Goal: Task Accomplishment & Management: Use online tool/utility

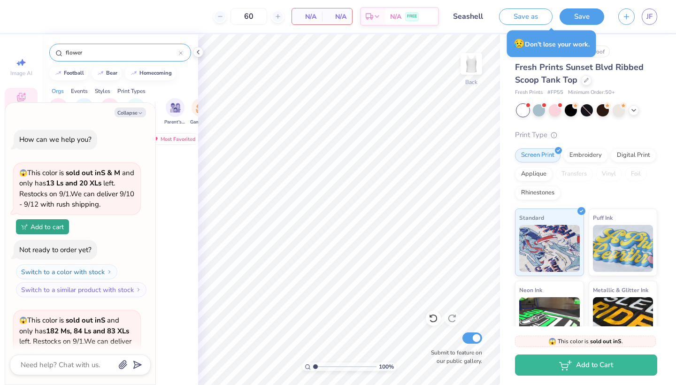
click at [60, 96] on div "Sorority Fraternity Club Sports Parent's Weekend Game Day Rush & Bid PR & Gener…" at bounding box center [120, 112] width 156 height 35
click at [55, 92] on div "Orgs" at bounding box center [58, 91] width 12 height 8
type textarea "x"
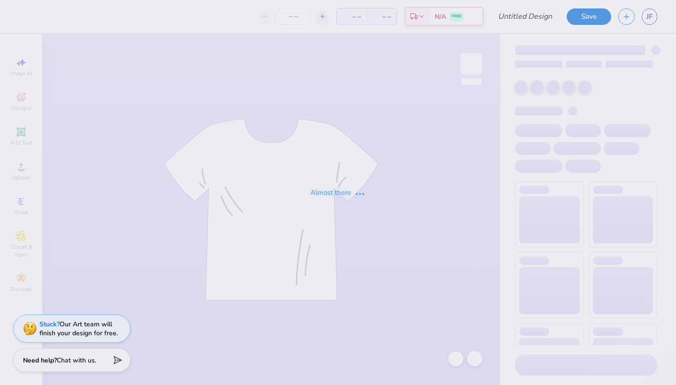
type input "Seashell"
type input "60"
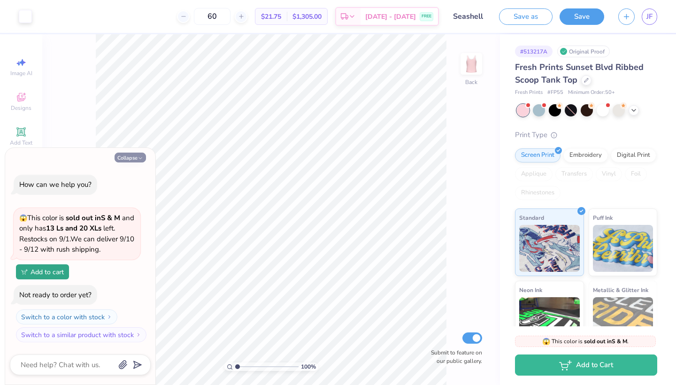
click at [139, 161] on icon "button" at bounding box center [141, 158] width 6 height 6
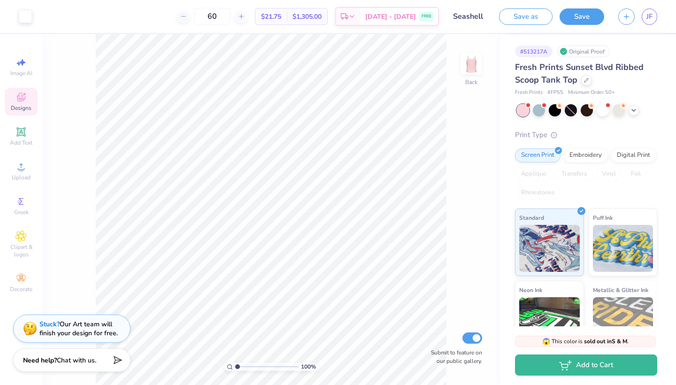
click at [13, 92] on div "Designs" at bounding box center [21, 102] width 33 height 28
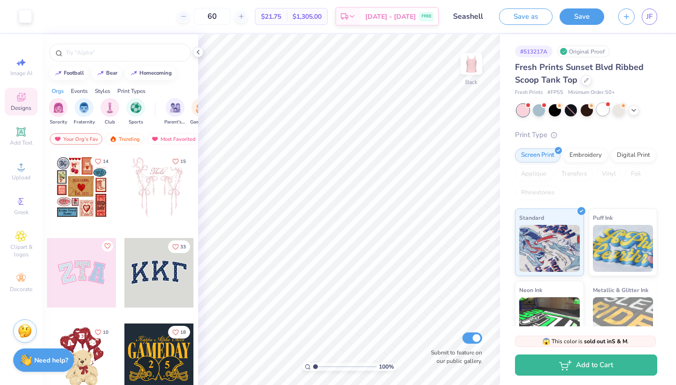
click at [605, 107] on div at bounding box center [602, 109] width 12 height 12
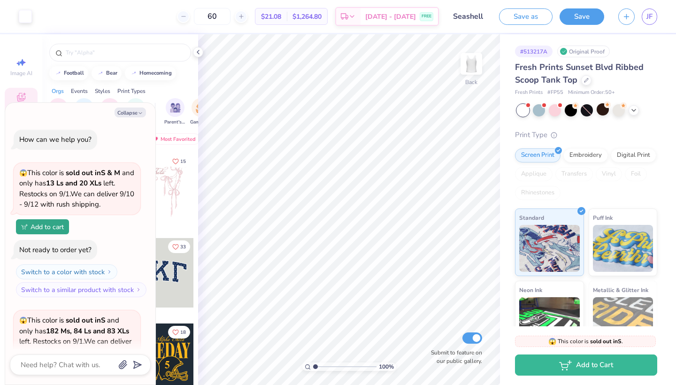
scroll to position [100, 0]
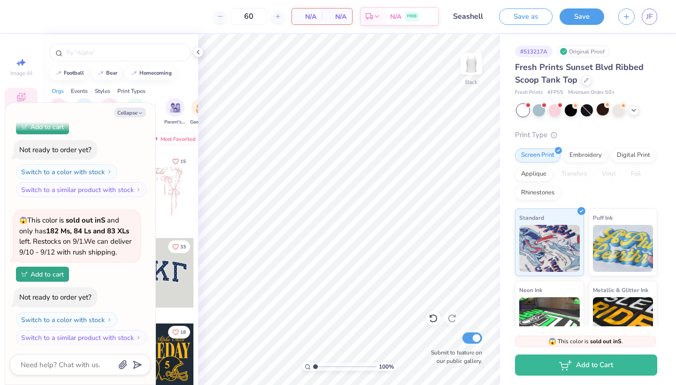
click at [121, 119] on div "Collapse How can we help you? 😱 This color is sold out in S & M and only has 13…" at bounding box center [80, 244] width 150 height 282
click at [130, 111] on button "Collapse" at bounding box center [130, 112] width 31 height 10
type textarea "x"
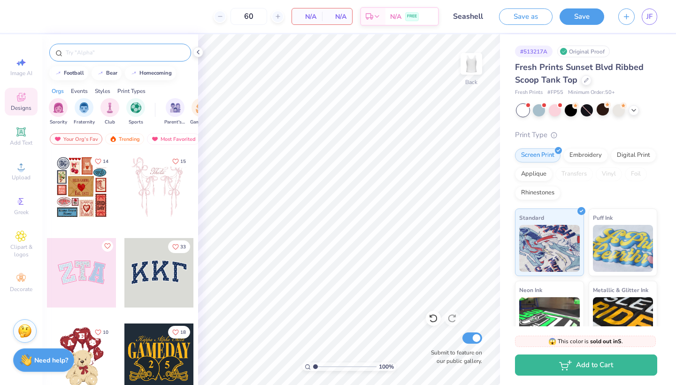
click at [115, 53] on input "text" at bounding box center [125, 52] width 120 height 9
type input "beach"
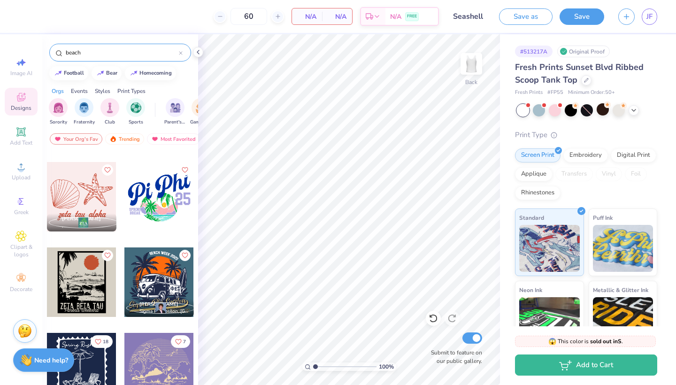
scroll to position [161, 0]
click at [107, 203] on div at bounding box center [81, 196] width 69 height 69
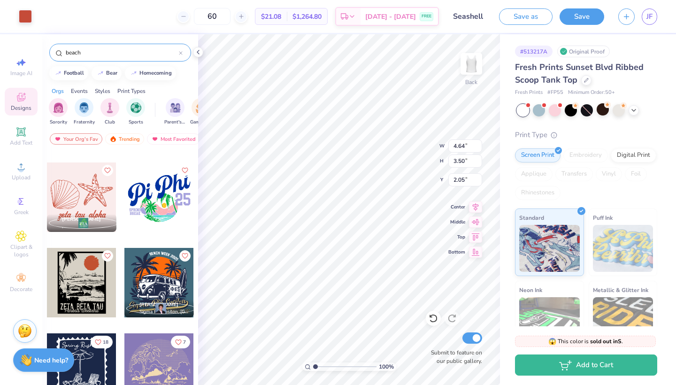
type input "1.75"
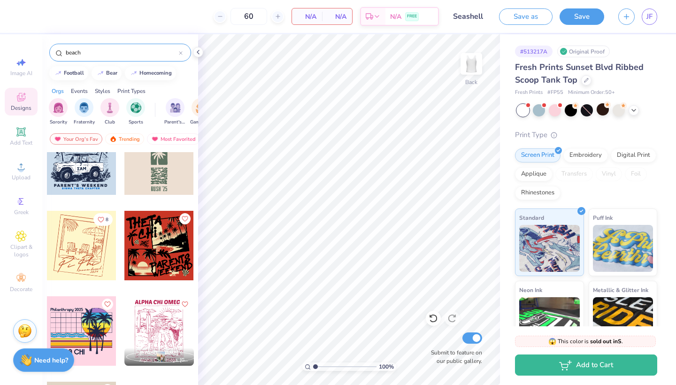
scroll to position [1600, 0]
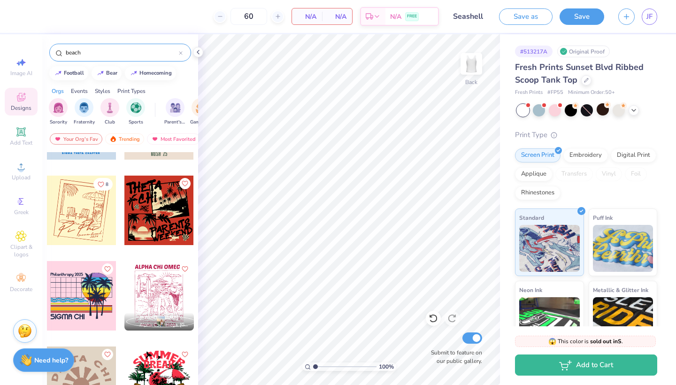
click at [94, 233] on div at bounding box center [81, 210] width 69 height 69
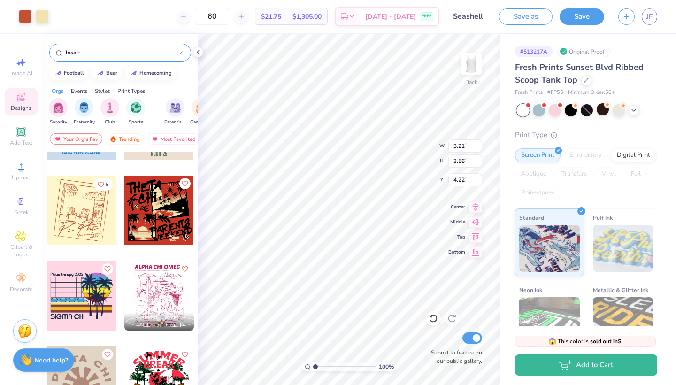
type input "2.10"
type input "5.42"
type input "6.00"
type input "1.09"
type input "1.14"
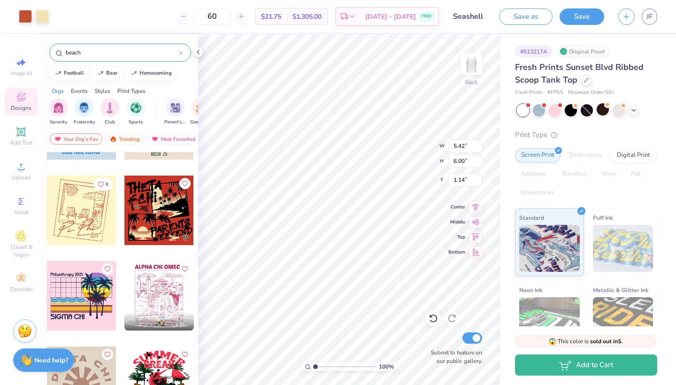
click at [33, 17] on div at bounding box center [34, 16] width 30 height 13
click at [28, 18] on div at bounding box center [25, 15] width 13 height 13
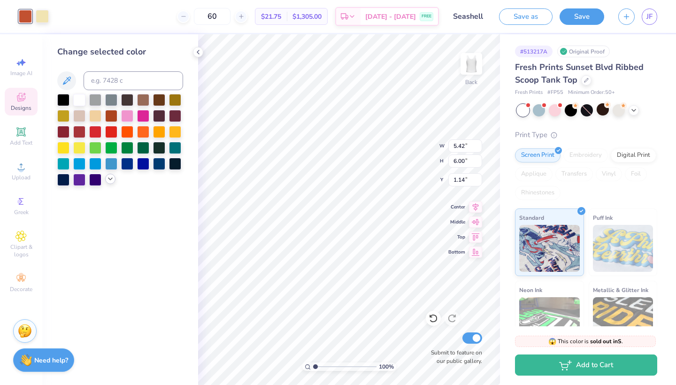
click at [106, 183] on div at bounding box center [110, 179] width 10 height 10
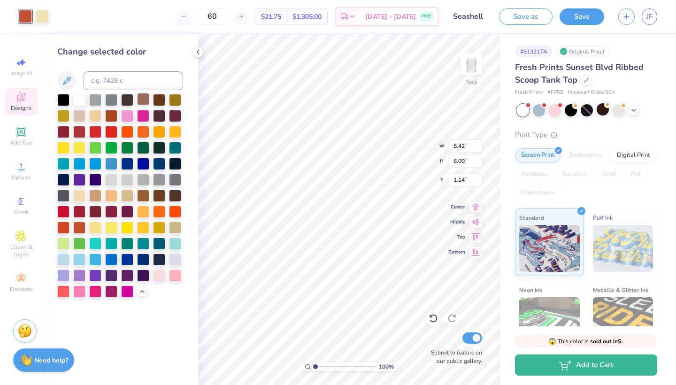
click at [144, 104] on div at bounding box center [143, 99] width 12 height 12
click at [41, 18] on div at bounding box center [42, 15] width 13 height 13
click at [176, 270] on div at bounding box center [175, 274] width 12 height 12
click at [176, 275] on div at bounding box center [175, 274] width 12 height 12
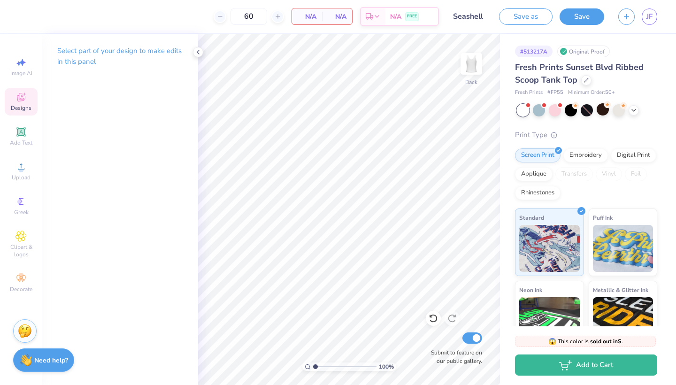
click at [18, 93] on icon at bounding box center [20, 97] width 11 height 11
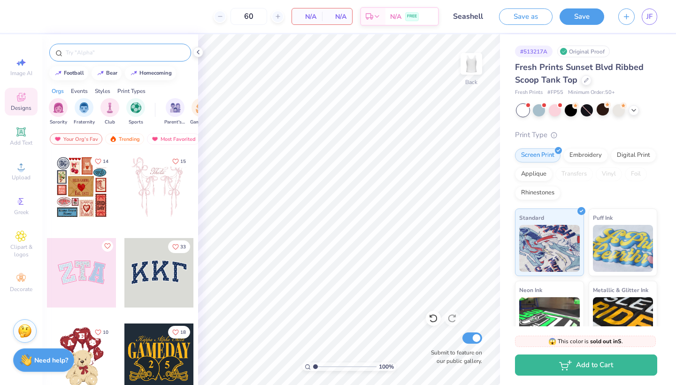
click at [84, 57] on input "text" at bounding box center [125, 52] width 120 height 9
type input "beach"
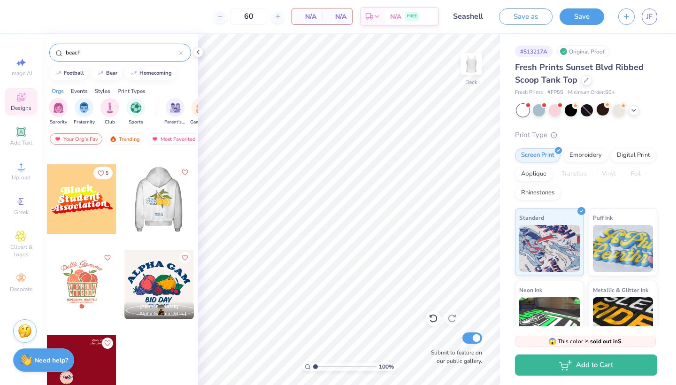
scroll to position [5369, 0]
click at [179, 53] on icon at bounding box center [181, 53] width 4 height 4
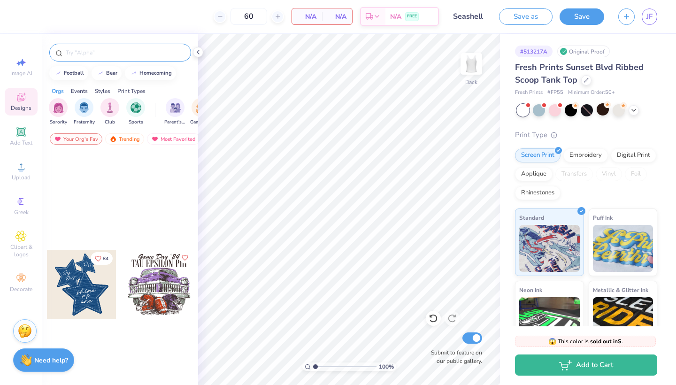
type input "s"
type input "ocean"
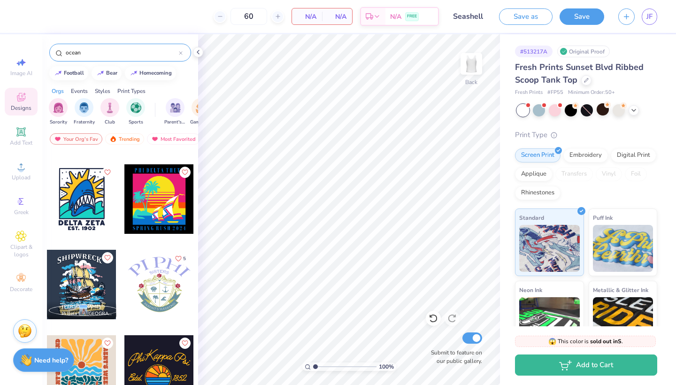
scroll to position [245, 0]
click at [116, 53] on input "ocean" at bounding box center [122, 52] width 114 height 9
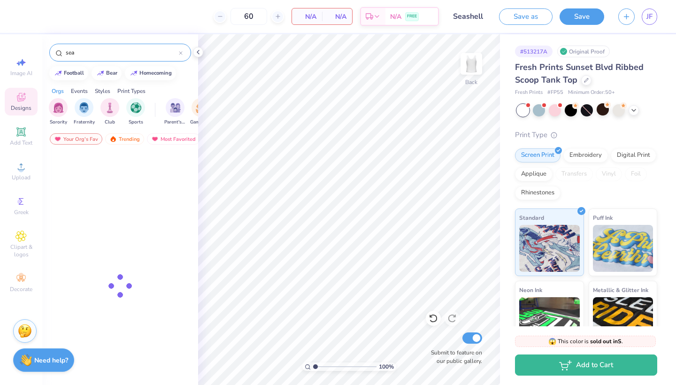
type input "sea"
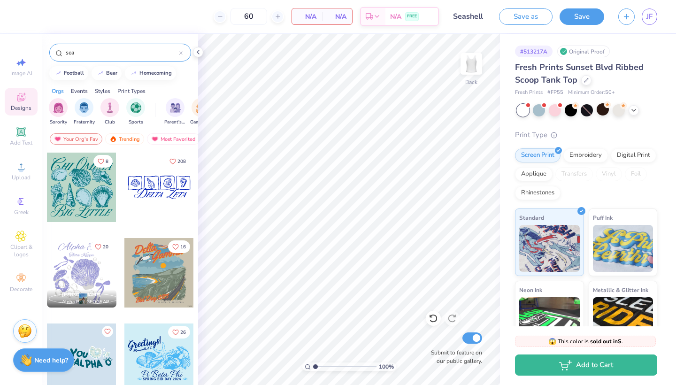
click at [105, 53] on input "sea" at bounding box center [122, 52] width 114 height 9
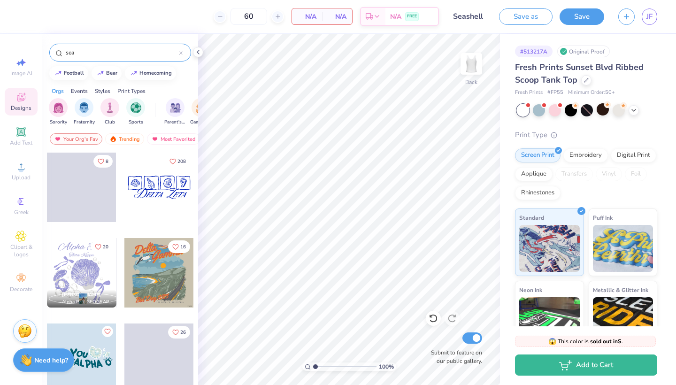
click at [105, 53] on input "sea" at bounding box center [122, 52] width 114 height 9
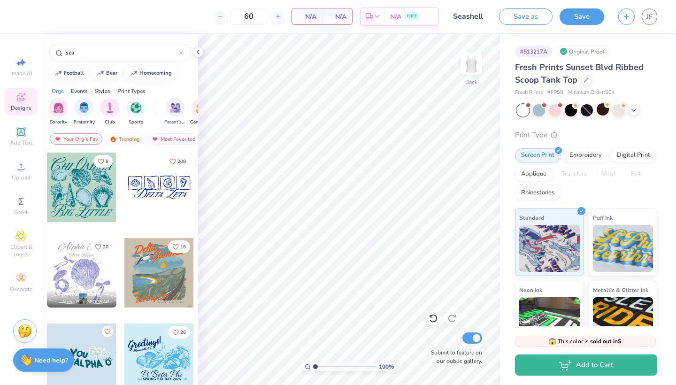
click at [166, 192] on div at bounding box center [158, 187] width 69 height 69
type input "2.29"
type input "1.88"
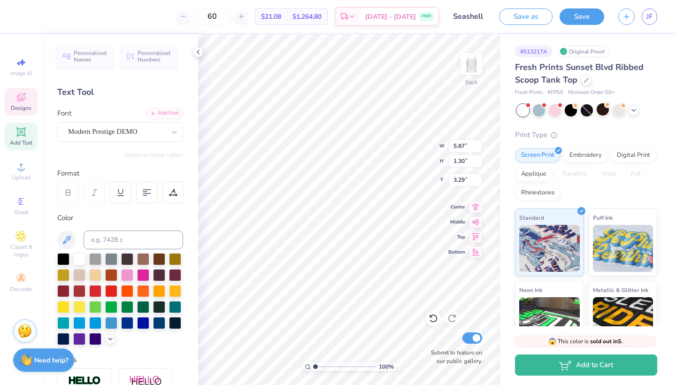
scroll to position [0, 1]
type textarea "Gamma Phi"
type input "3.28"
type input "3.22"
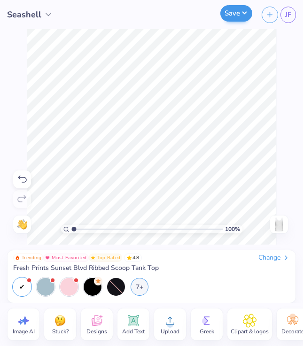
click at [232, 19] on button "Save" at bounding box center [236, 13] width 32 height 16
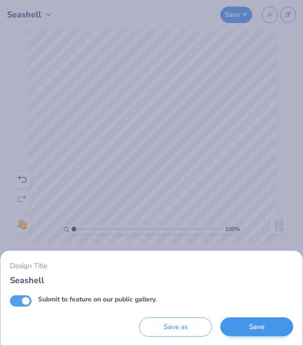
click at [246, 328] on button "Save" at bounding box center [256, 326] width 73 height 19
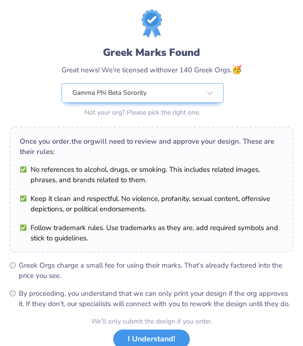
click at [156, 339] on button "I Understand!" at bounding box center [151, 338] width 76 height 19
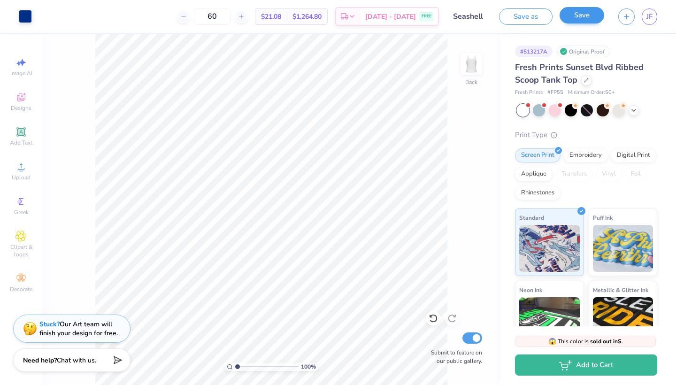
click at [580, 19] on button "Save" at bounding box center [581, 15] width 45 height 16
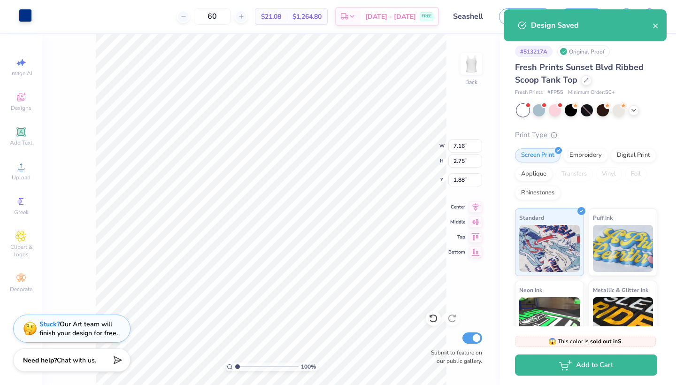
click at [30, 15] on div at bounding box center [25, 15] width 13 height 13
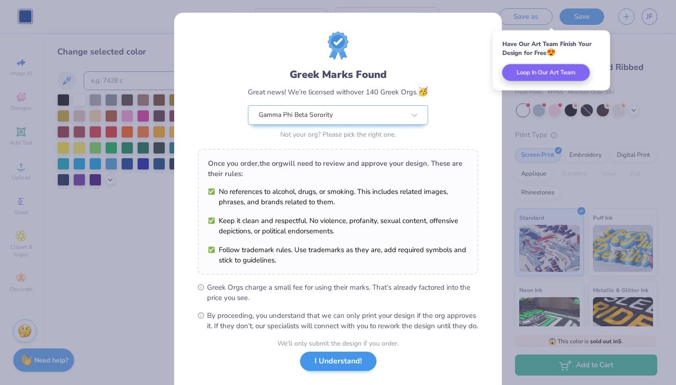
click at [349, 371] on button "I Understand!" at bounding box center [338, 361] width 76 height 19
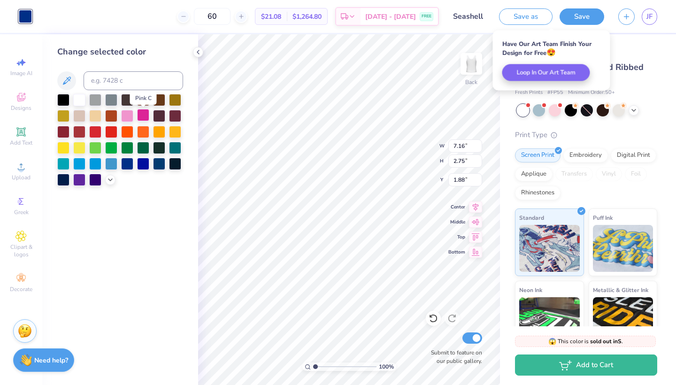
click at [144, 119] on div at bounding box center [143, 115] width 12 height 12
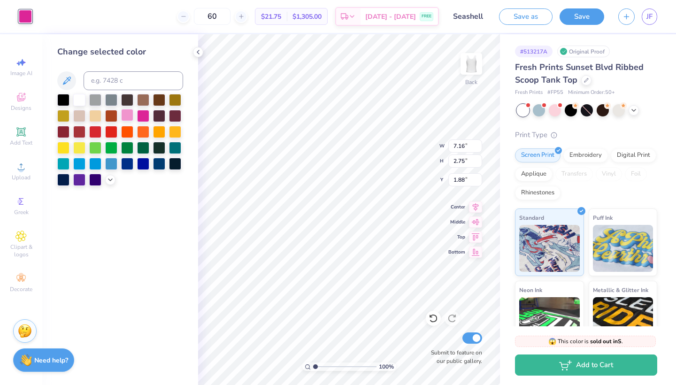
click at [129, 116] on div at bounding box center [127, 115] width 12 height 12
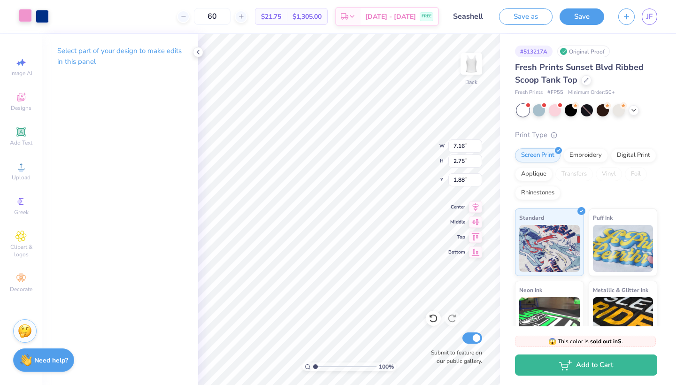
click at [28, 18] on div at bounding box center [25, 15] width 13 height 13
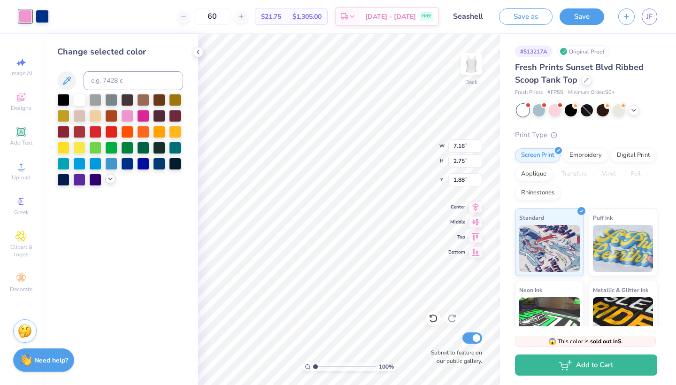
click at [108, 183] on icon at bounding box center [111, 179] width 8 height 8
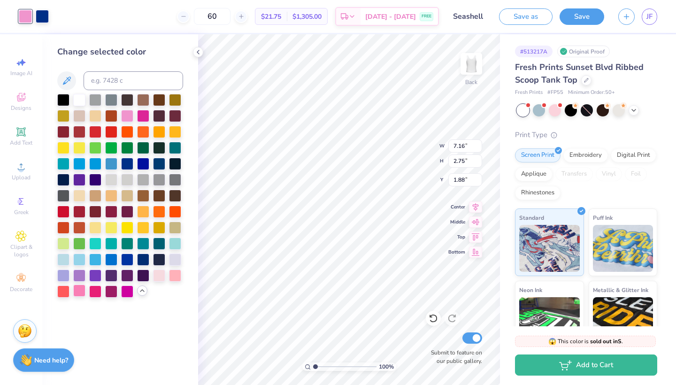
click at [80, 292] on div at bounding box center [79, 290] width 12 height 12
click at [48, 19] on div at bounding box center [42, 15] width 13 height 13
click at [81, 293] on div at bounding box center [79, 290] width 12 height 12
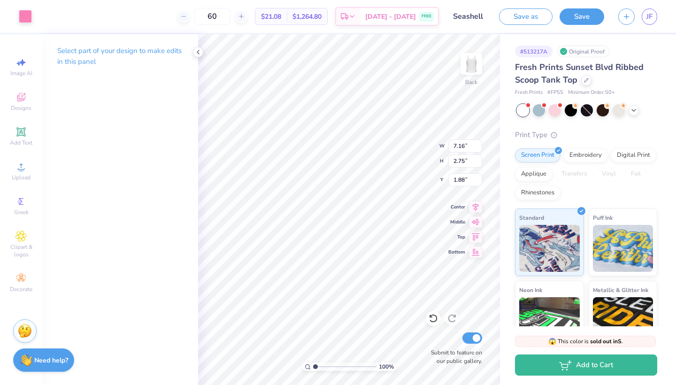
click at [29, 28] on div "Art colors" at bounding box center [16, 16] width 32 height 33
click at [27, 17] on div at bounding box center [25, 15] width 13 height 13
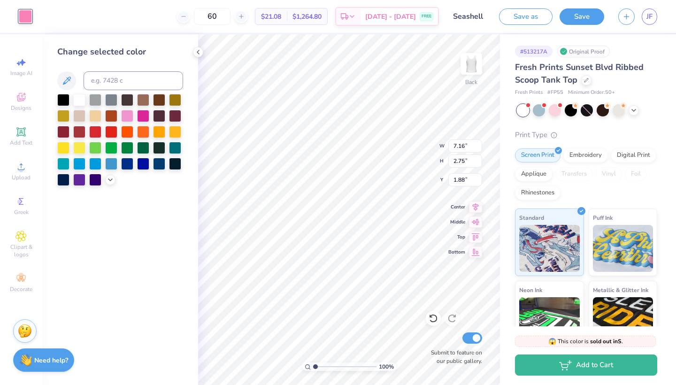
click at [104, 183] on div at bounding box center [120, 140] width 126 height 92
click at [57, 183] on div at bounding box center [63, 179] width 12 height 12
click at [60, 183] on div at bounding box center [63, 179] width 12 height 12
click at [111, 181] on icon at bounding box center [111, 179] width 8 height 8
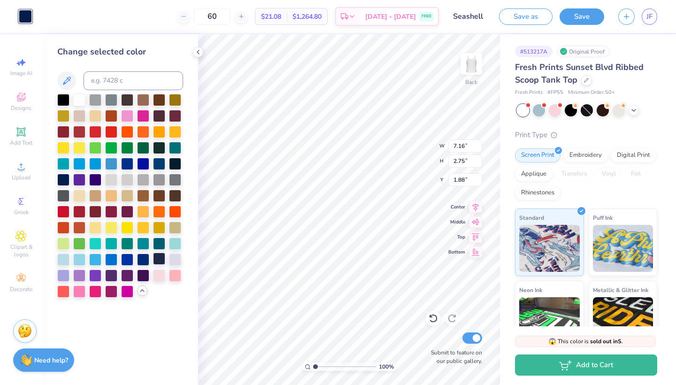
click at [160, 260] on div at bounding box center [159, 258] width 12 height 12
click at [146, 259] on div at bounding box center [143, 258] width 12 height 12
click at [161, 280] on div at bounding box center [159, 274] width 12 height 12
click at [177, 279] on div at bounding box center [175, 274] width 12 height 12
click at [65, 294] on div at bounding box center [63, 290] width 12 height 12
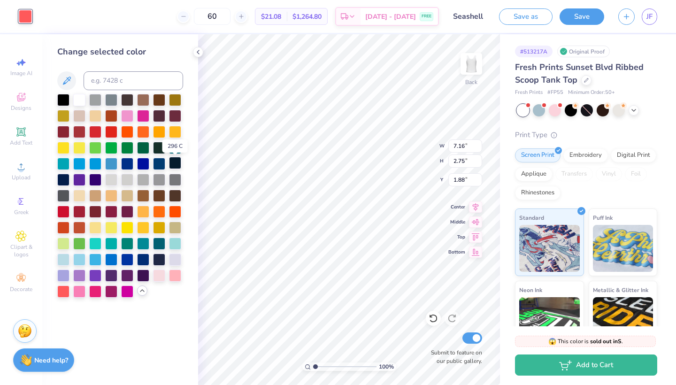
click at [178, 169] on div at bounding box center [175, 163] width 12 height 12
click at [67, 182] on div at bounding box center [63, 179] width 12 height 12
click at [65, 182] on div at bounding box center [63, 179] width 12 height 12
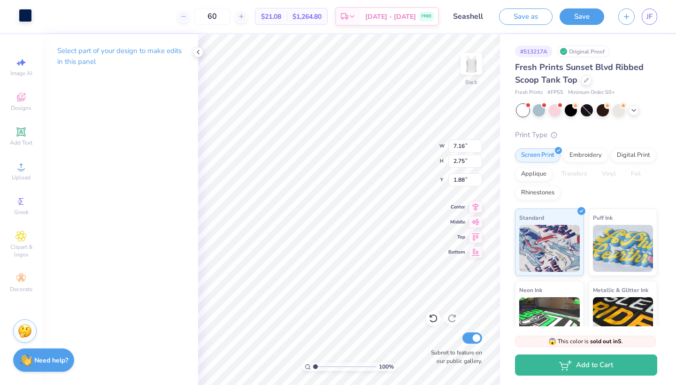
click at [27, 20] on div at bounding box center [25, 15] width 13 height 13
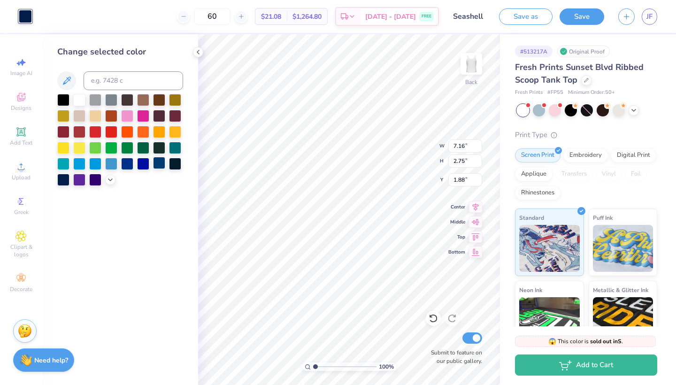
click at [161, 160] on div at bounding box center [159, 163] width 12 height 12
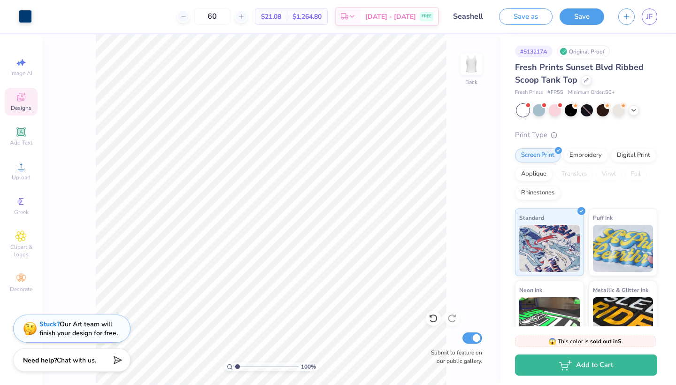
click at [24, 105] on span "Designs" at bounding box center [21, 108] width 21 height 8
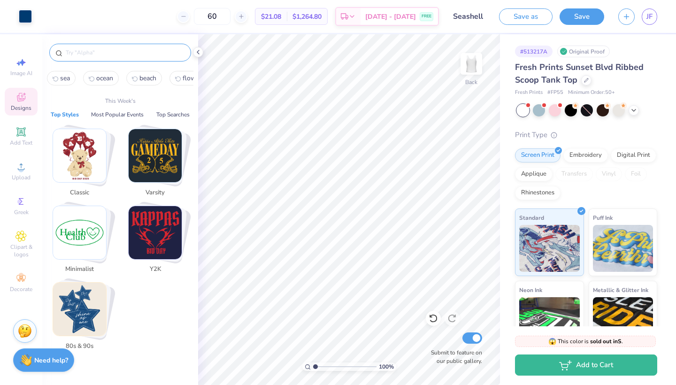
click at [165, 56] on input "text" at bounding box center [125, 52] width 120 height 9
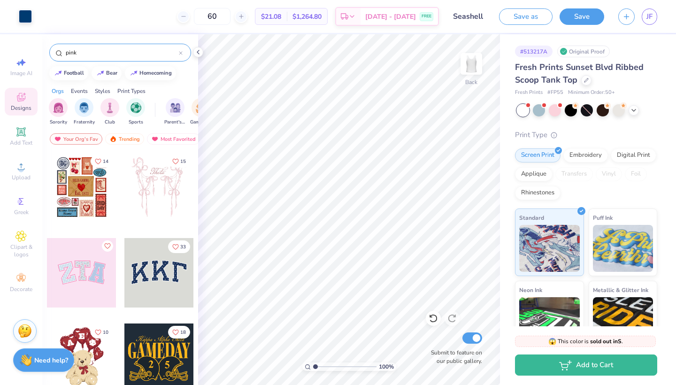
type input "pink"
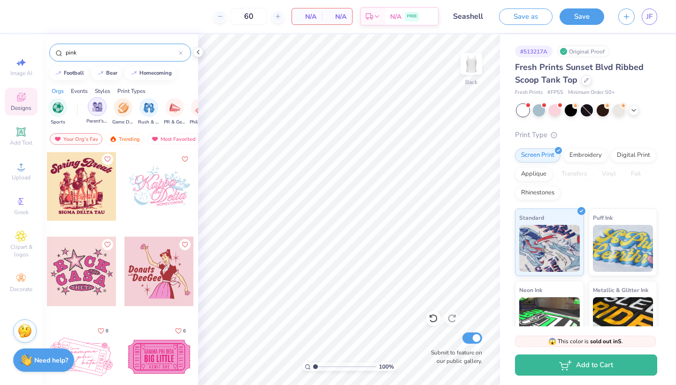
scroll to position [0, 76]
click at [127, 139] on div "Trending" at bounding box center [124, 138] width 39 height 11
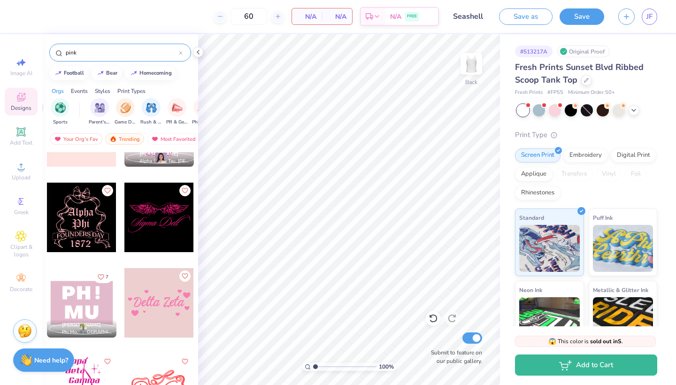
scroll to position [5490, 0]
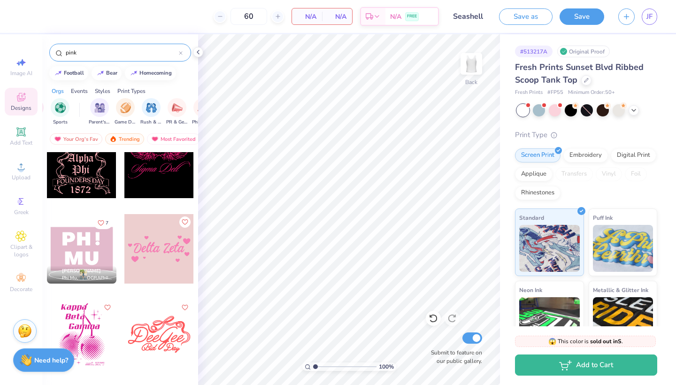
click at [179, 57] on div "pink" at bounding box center [120, 53] width 142 height 18
click at [180, 53] on icon at bounding box center [180, 53] width 3 height 3
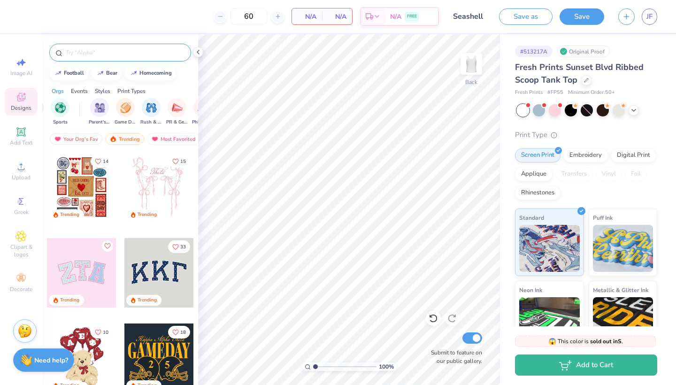
click at [167, 52] on input "text" at bounding box center [125, 52] width 120 height 9
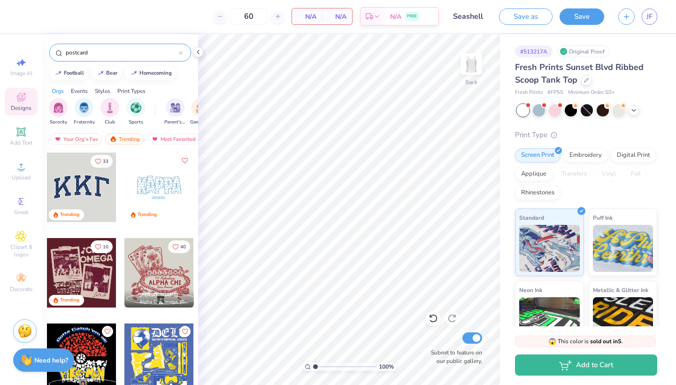
type input "postcard"
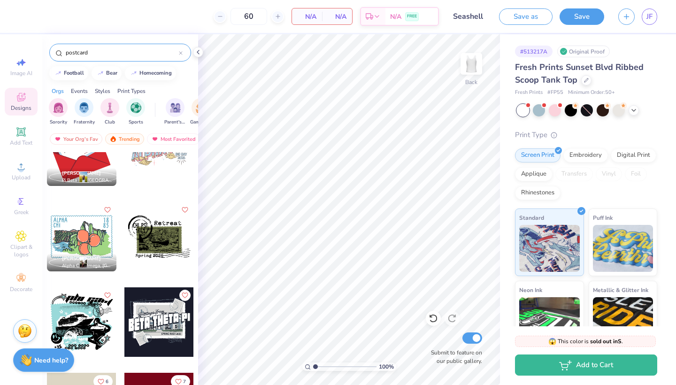
scroll to position [173, 0]
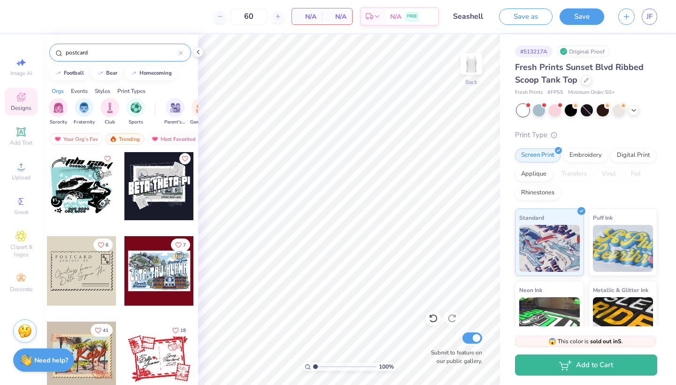
click at [179, 55] on div at bounding box center [181, 52] width 4 height 8
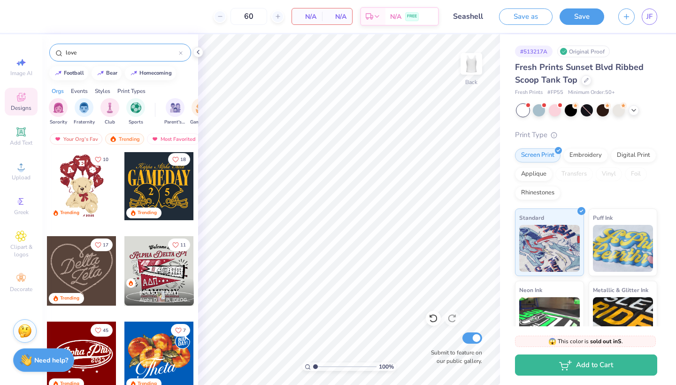
type input "love"
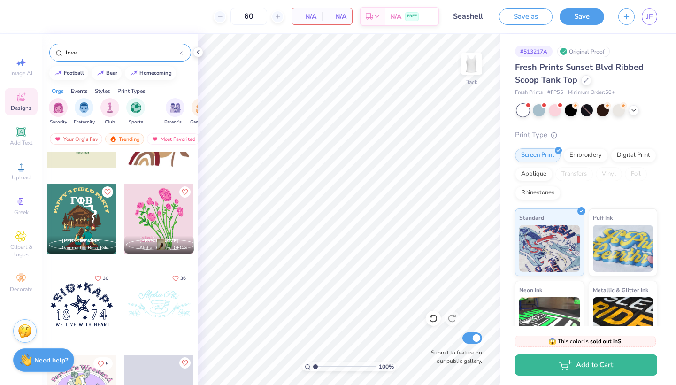
scroll to position [2382, 0]
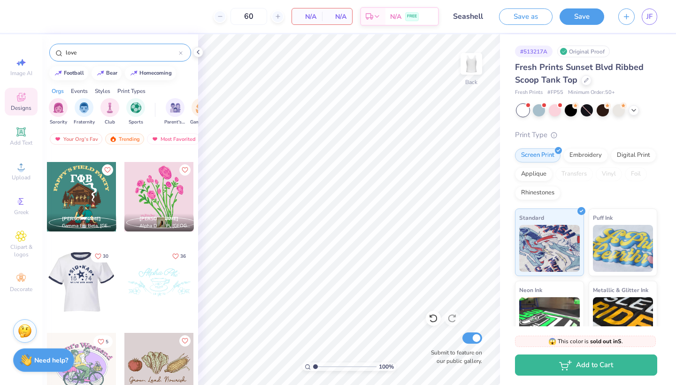
click at [47, 282] on div at bounding box center [11, 281] width 69 height 69
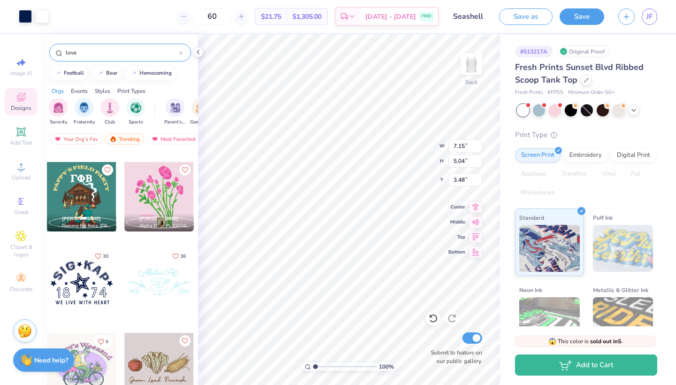
type input "1.23"
type input "6.40"
type input "2.31"
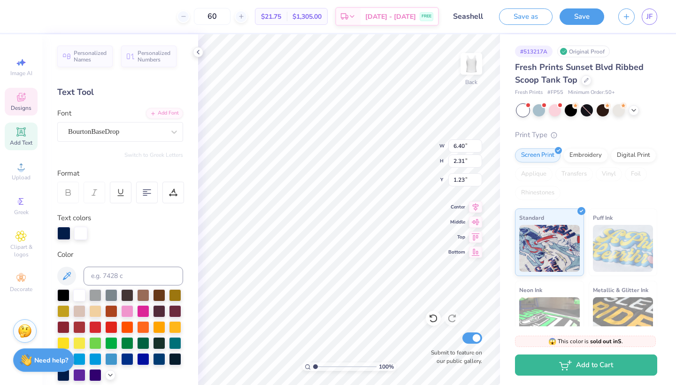
scroll to position [0, 1]
type textarea "Gamma phi"
type input "0.92"
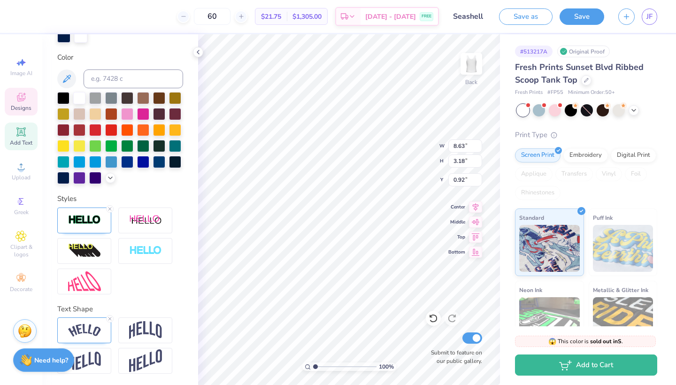
scroll to position [197, 0]
click at [111, 320] on line at bounding box center [109, 318] width 3 height 3
type input "7.02"
type input "1.02"
type input "2.25"
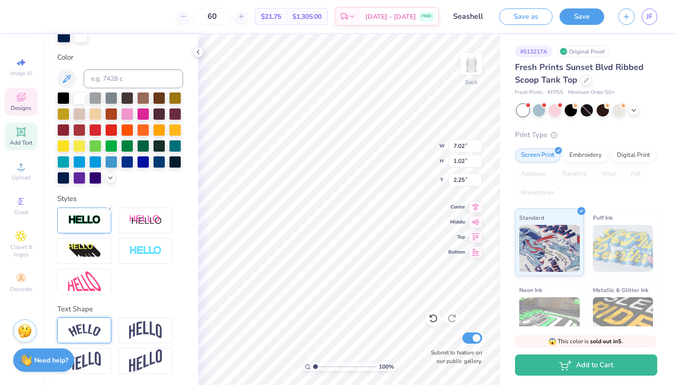
type input "1.63"
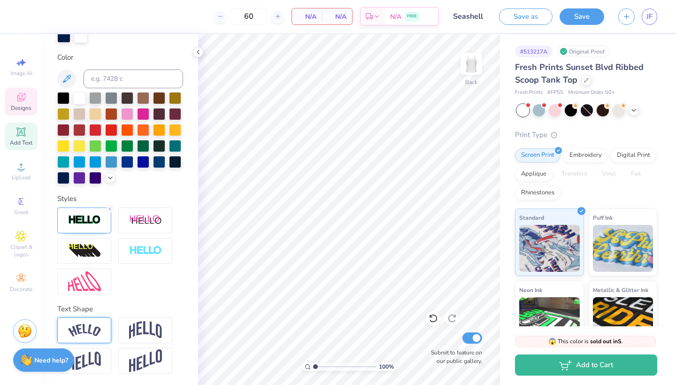
click at [28, 93] on div "Designs" at bounding box center [21, 102] width 33 height 28
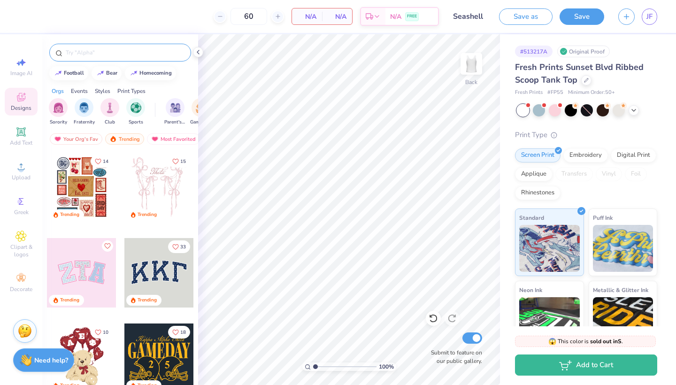
click at [122, 56] on input "text" at bounding box center [125, 52] width 120 height 9
type input "gamma phi"
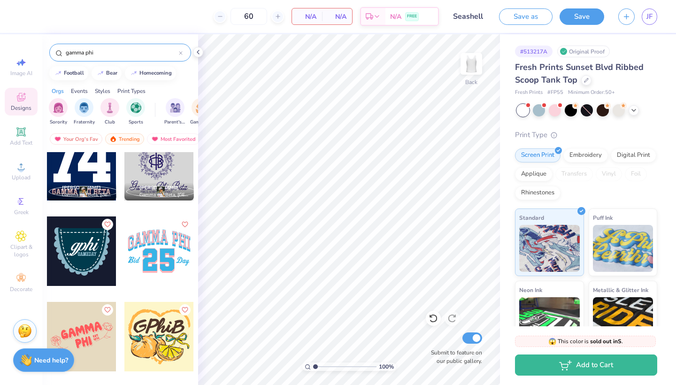
scroll to position [451, 0]
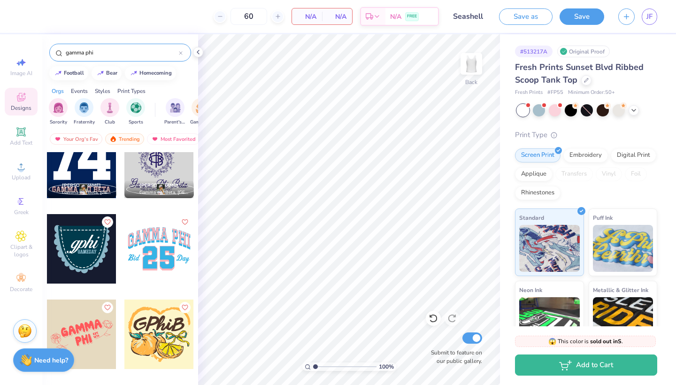
click at [154, 160] on div at bounding box center [158, 163] width 69 height 69
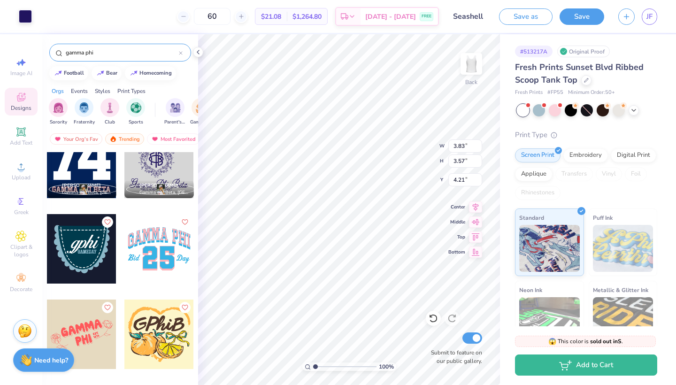
type input "0.56"
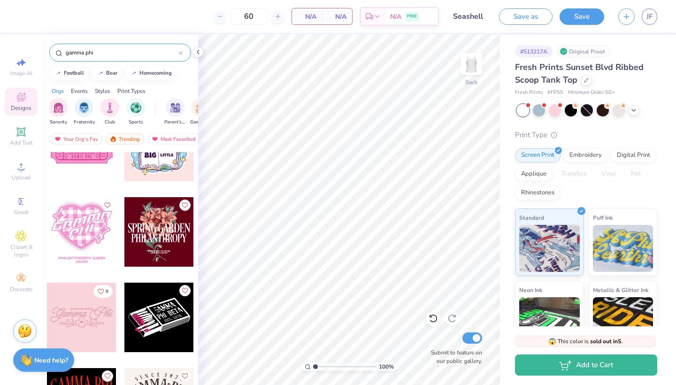
scroll to position [2750, 0]
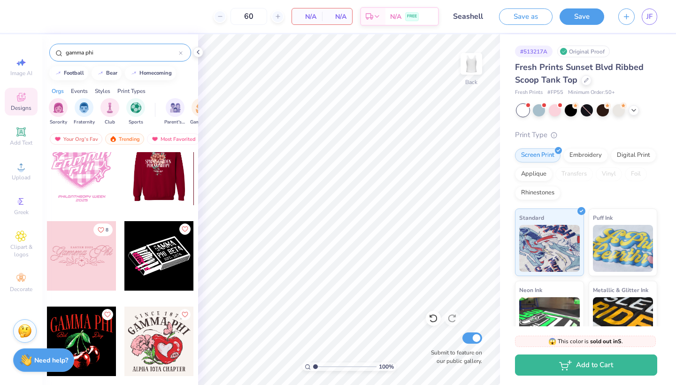
click at [99, 267] on div at bounding box center [81, 255] width 69 height 69
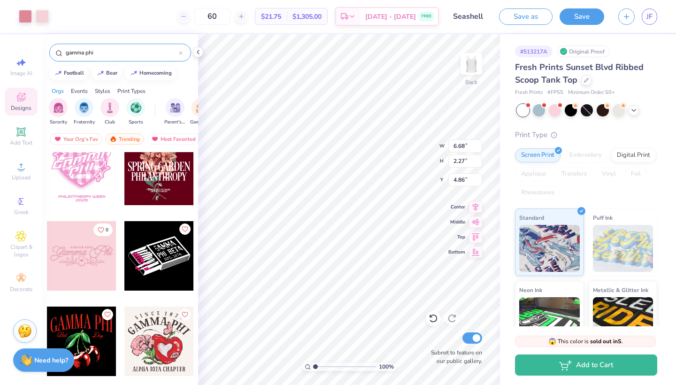
type input "1.90"
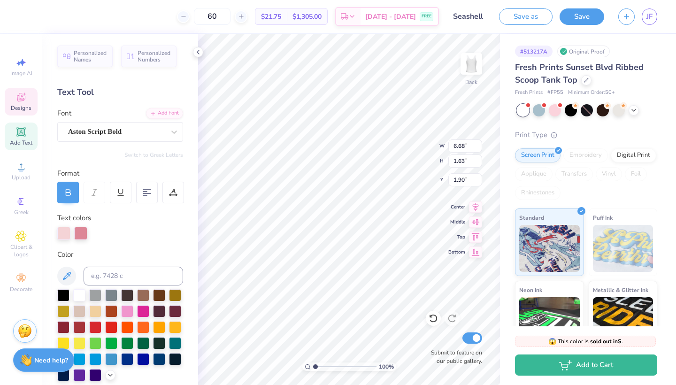
scroll to position [0, 1]
type input "2.37"
type input "0.20"
type input "2.01"
type input "2.37"
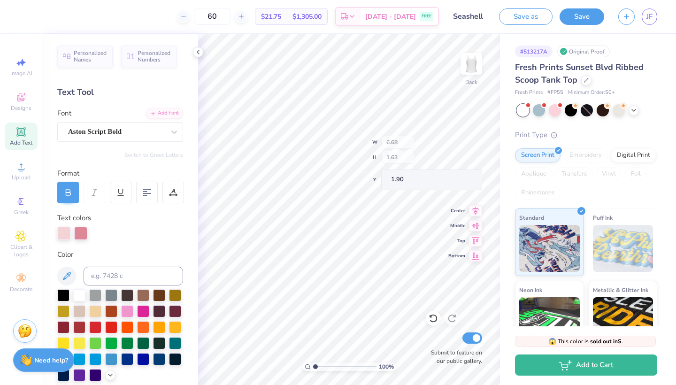
type input "0.20"
type input "2.01"
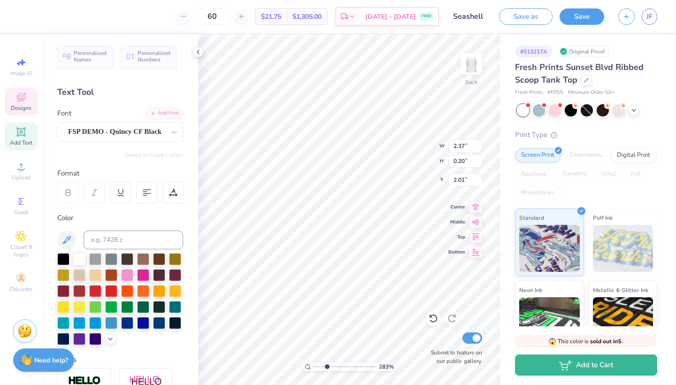
type input "2.83"
click at [327, 367] on input "range" at bounding box center [344, 366] width 63 height 8
type input "6.68"
type input "1.63"
type input "1.90"
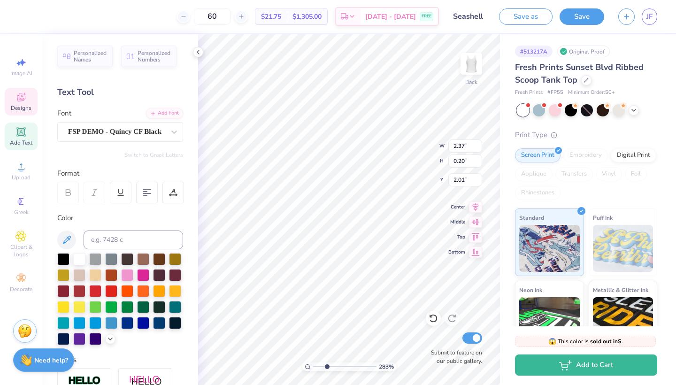
scroll to position [0, 2]
type textarea "E"
type textarea "UC SANTA [PERSON_NAME]"
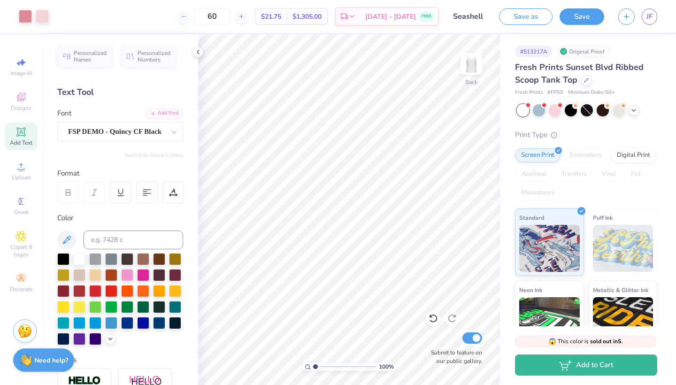
drag, startPoint x: 327, startPoint y: 367, endPoint x: 313, endPoint y: 367, distance: 14.6
type input "1"
click at [313, 367] on input "range" at bounding box center [344, 366] width 63 height 8
type input "1.70"
type input "4.31"
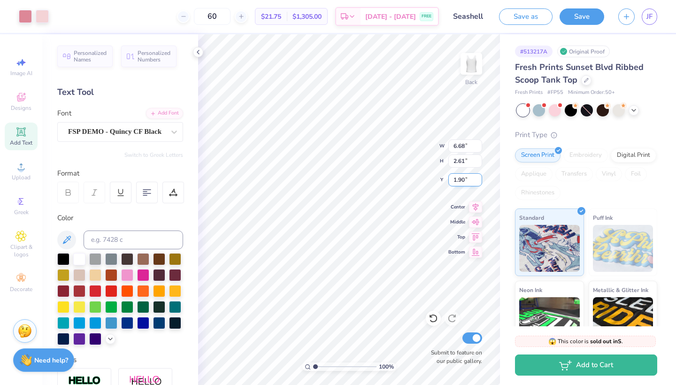
type input "7.38"
type input "2.88"
type input "1.62"
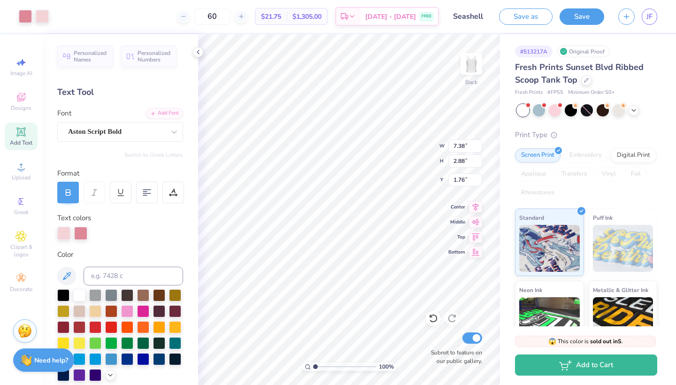
type input "1.62"
click at [532, 18] on button "Save as" at bounding box center [525, 15] width 53 height 16
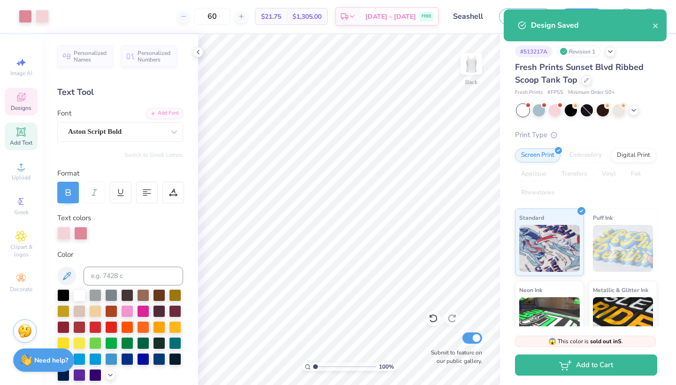
click at [28, 103] on div "Designs" at bounding box center [21, 102] width 33 height 28
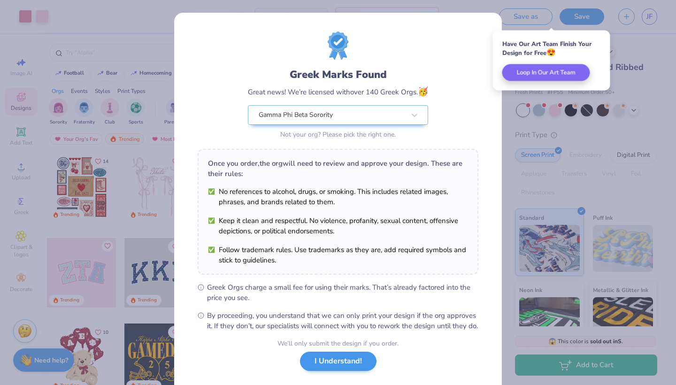
click at [352, 366] on button "I Understand!" at bounding box center [338, 361] width 76 height 19
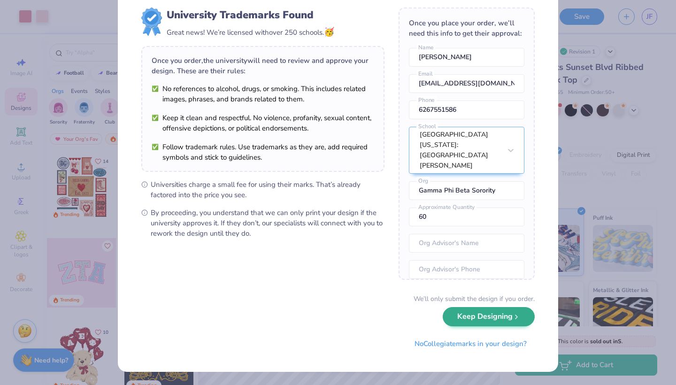
scroll to position [23, 0]
click at [502, 317] on button "Keep Designing" at bounding box center [489, 316] width 92 height 19
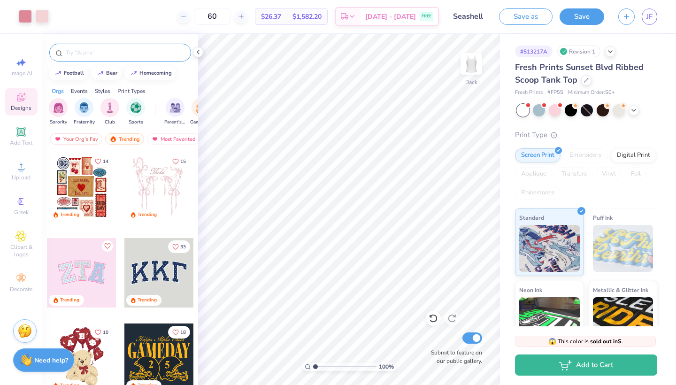
click at [142, 54] on input "text" at bounding box center [125, 52] width 120 height 9
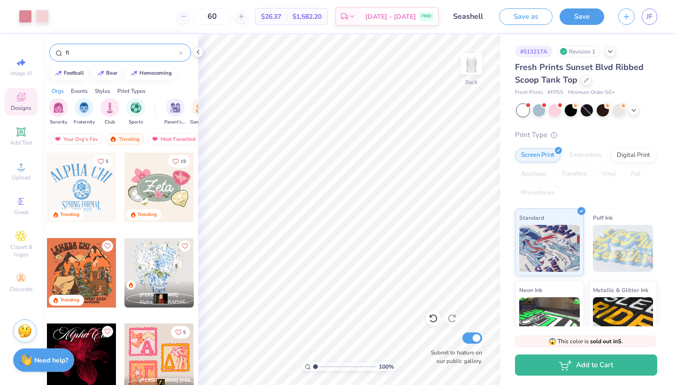
type input "f"
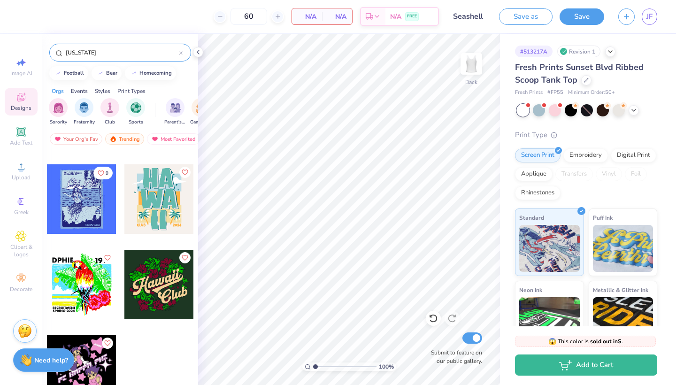
scroll to position [159, 0]
click at [136, 55] on input "[US_STATE]" at bounding box center [122, 52] width 114 height 9
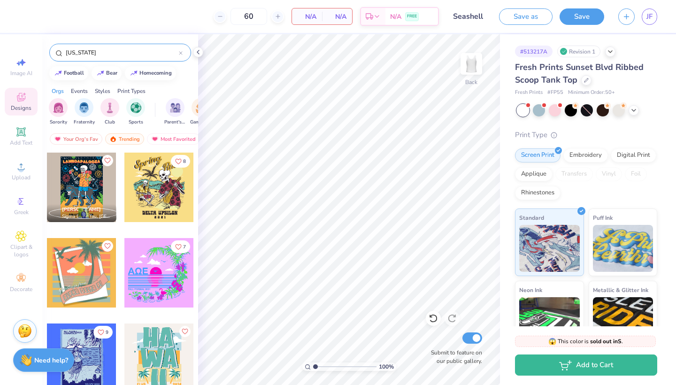
click at [136, 55] on input "[US_STATE]" at bounding box center [122, 52] width 114 height 9
type input "nature"
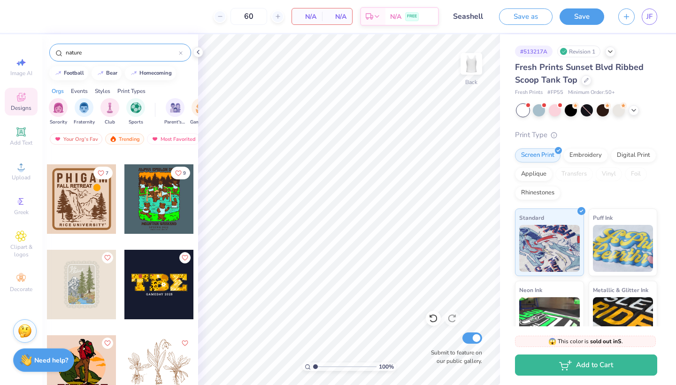
scroll to position [672, 0]
click at [183, 53] on div "nature" at bounding box center [120, 53] width 142 height 18
click at [61, 116] on div "Sorority" at bounding box center [58, 111] width 19 height 28
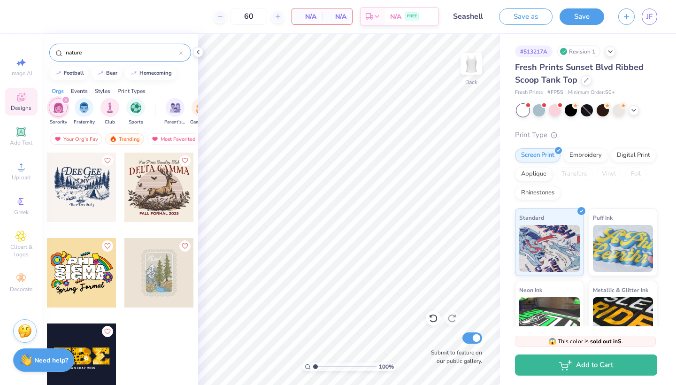
click at [178, 55] on input "nature" at bounding box center [122, 52] width 114 height 9
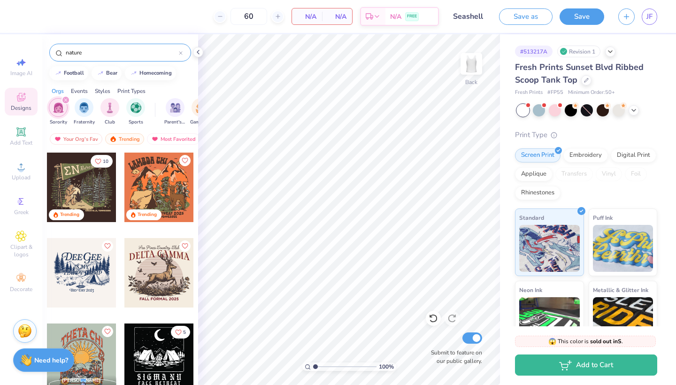
click at [181, 53] on icon at bounding box center [181, 53] width 4 height 4
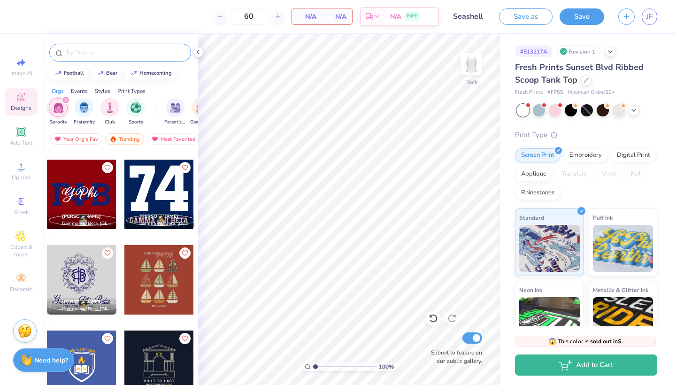
scroll to position [10397, 0]
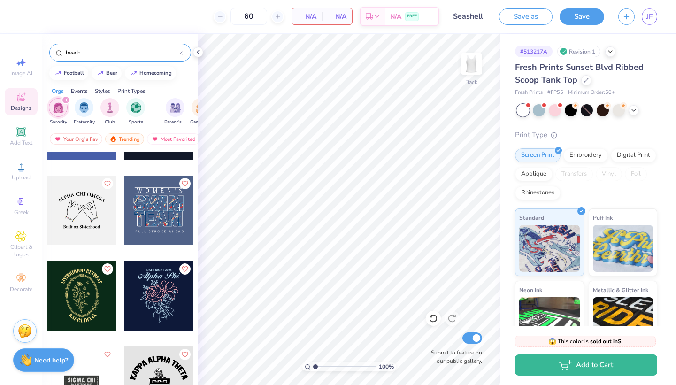
type input "beach"
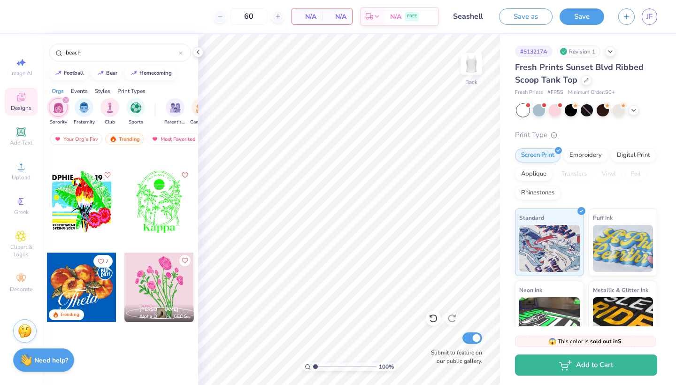
scroll to position [1760, 0]
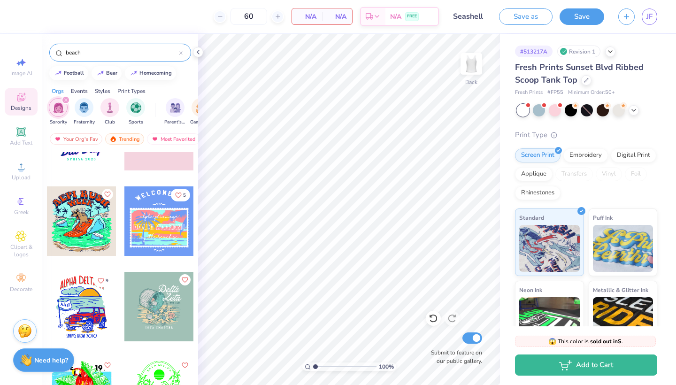
click at [180, 53] on icon at bounding box center [181, 53] width 4 height 4
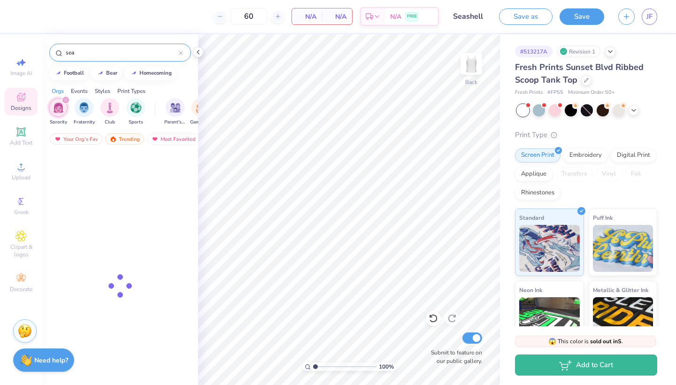
type input "sea"
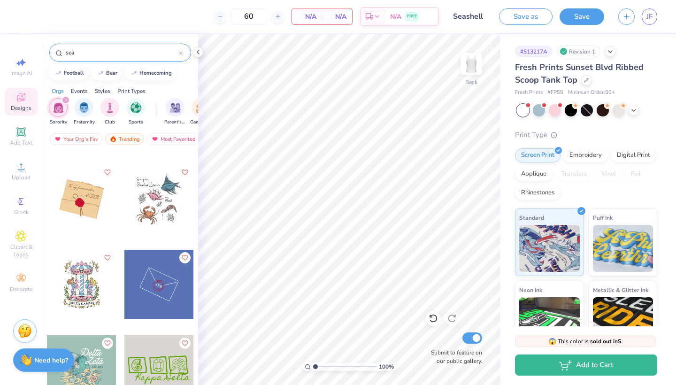
scroll to position [2636, 0]
click at [181, 51] on div at bounding box center [181, 52] width 4 height 8
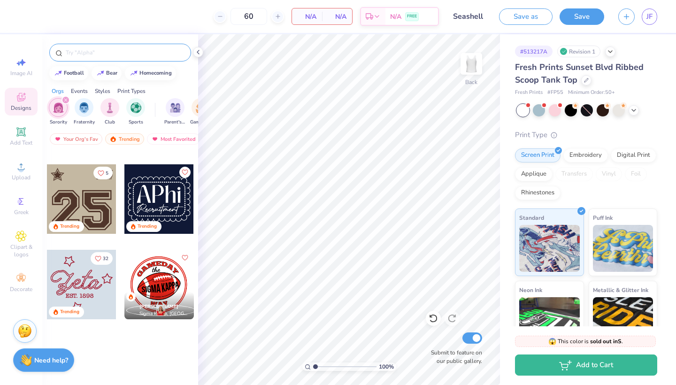
scroll to position [1099, 0]
type input "chill"
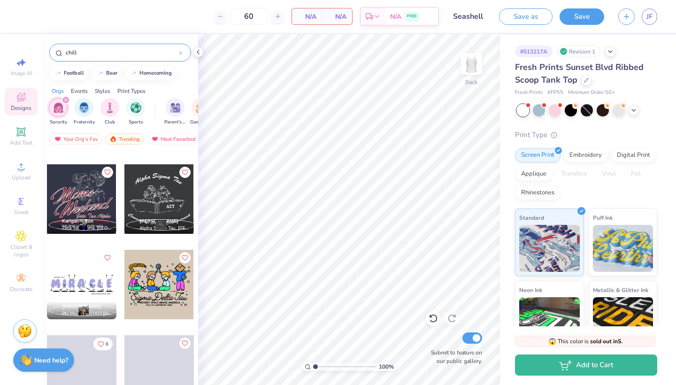
scroll to position [245, 0]
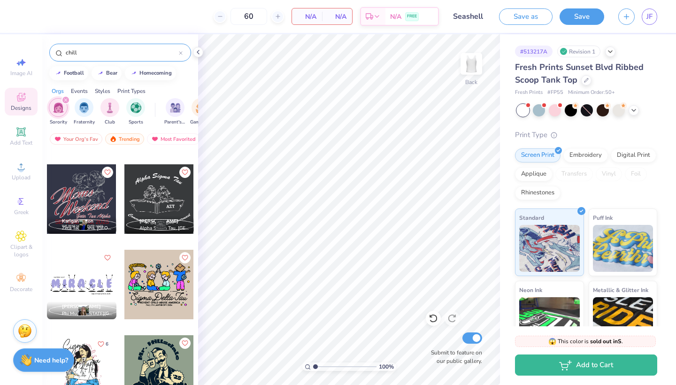
click at [183, 48] on div "chill" at bounding box center [120, 53] width 142 height 18
click at [183, 53] on div "chill" at bounding box center [120, 53] width 142 height 18
click at [180, 58] on div "chill" at bounding box center [120, 53] width 142 height 18
click at [180, 57] on div "chill" at bounding box center [120, 53] width 142 height 18
click at [180, 54] on icon at bounding box center [181, 53] width 4 height 4
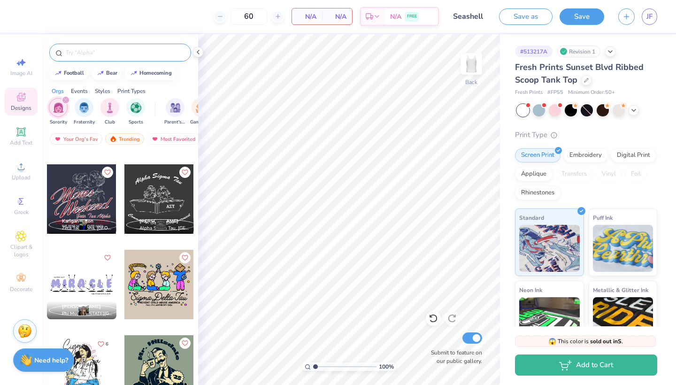
click at [164, 53] on input "text" at bounding box center [125, 52] width 120 height 9
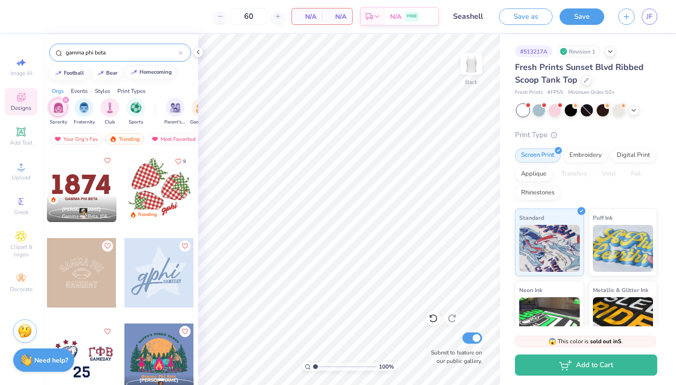
type input "gamma phi beta"
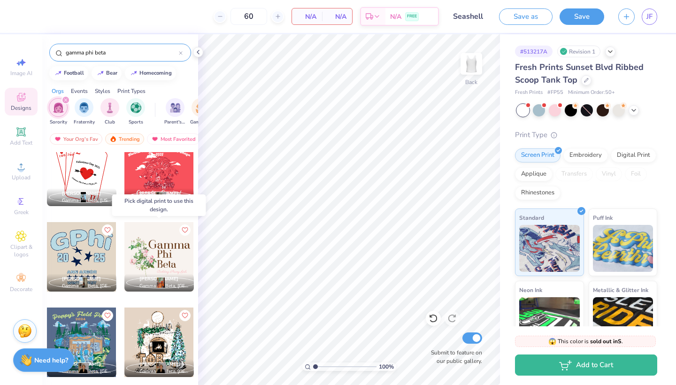
scroll to position [3433, 0]
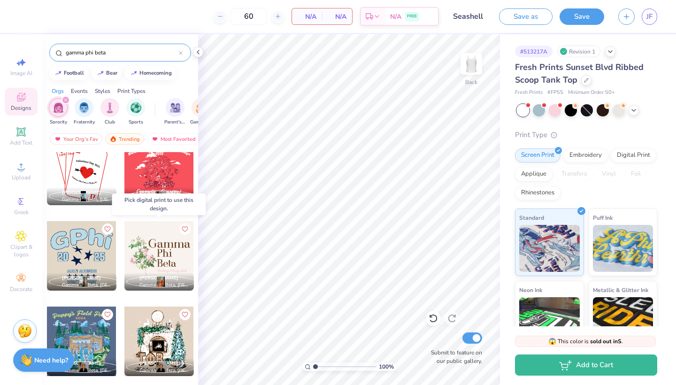
click at [180, 261] on div at bounding box center [158, 255] width 69 height 69
click at [164, 257] on div at bounding box center [158, 255] width 69 height 69
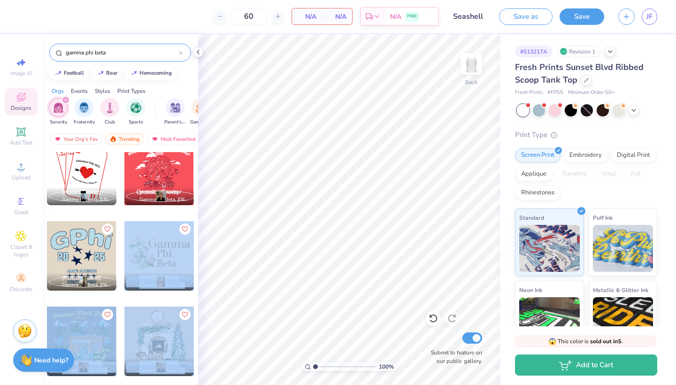
click at [333, 226] on div "60 N/A Per Item N/A Total Est. Delivery N/A FREE Design Title Seashell Save as …" at bounding box center [338, 192] width 676 height 385
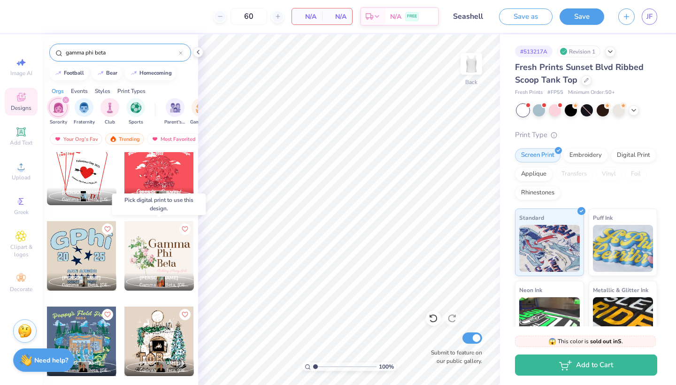
click at [156, 254] on div at bounding box center [158, 255] width 69 height 69
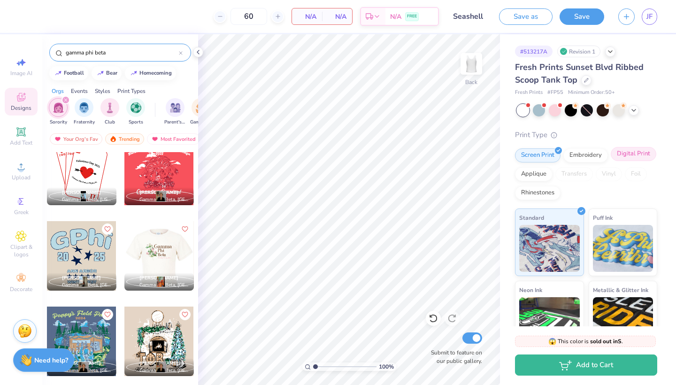
click at [643, 155] on div "Digital Print" at bounding box center [634, 154] width 46 height 14
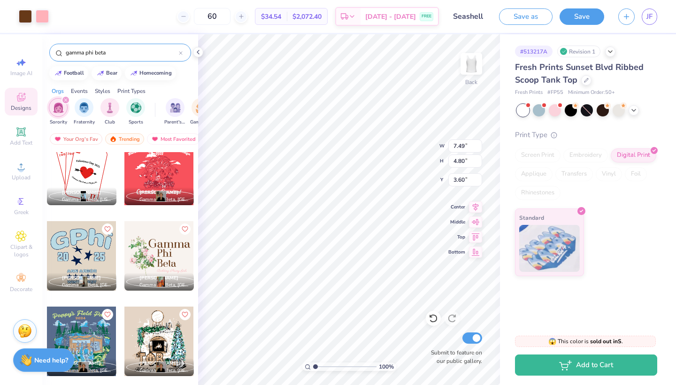
type input "1.20"
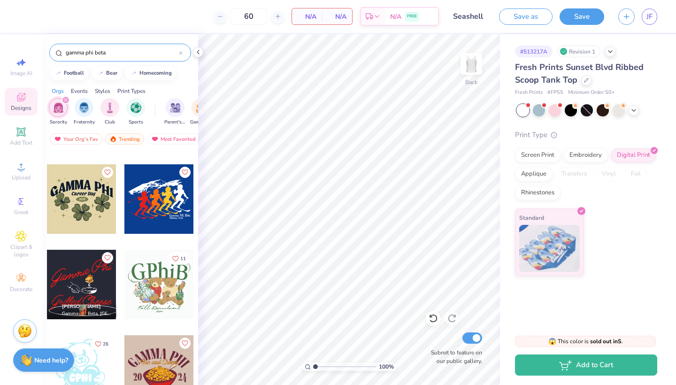
scroll to position [4003, 0]
click at [554, 161] on div "Screen Print Embroidery Digital Print Applique Transfers Vinyl Foil Rhinestones" at bounding box center [586, 174] width 142 height 52
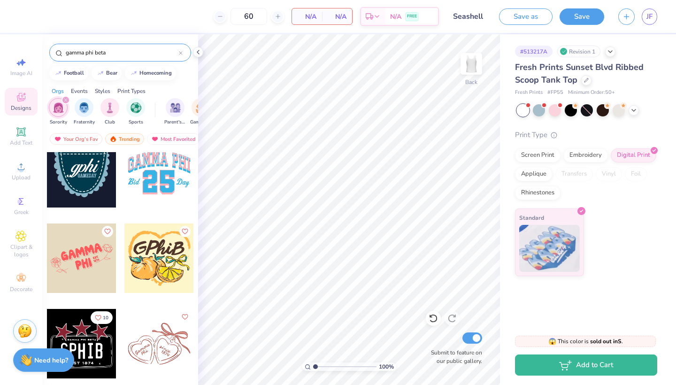
scroll to position [356, 0]
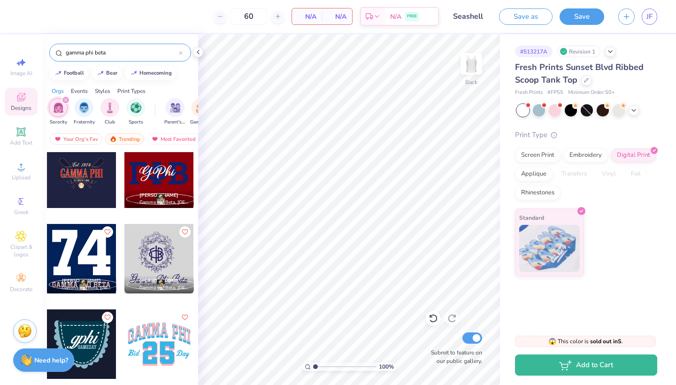
click at [180, 52] on icon at bounding box center [181, 53] width 4 height 4
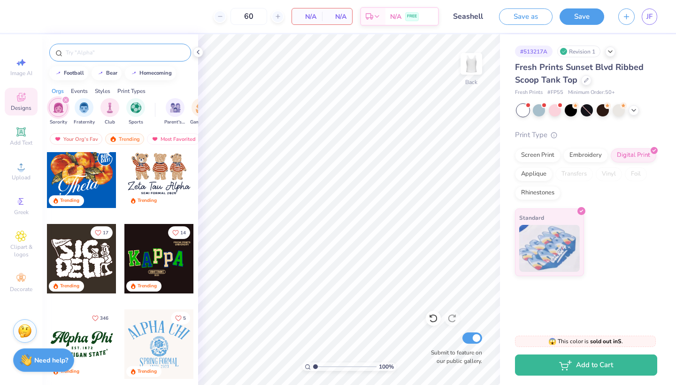
click at [156, 51] on input "text" at bounding box center [125, 52] width 120 height 9
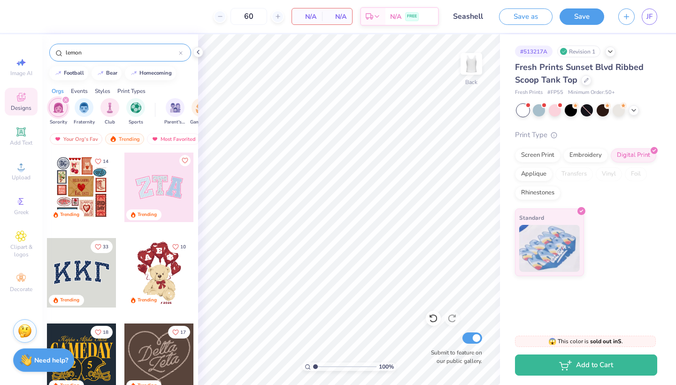
type input "lemon"
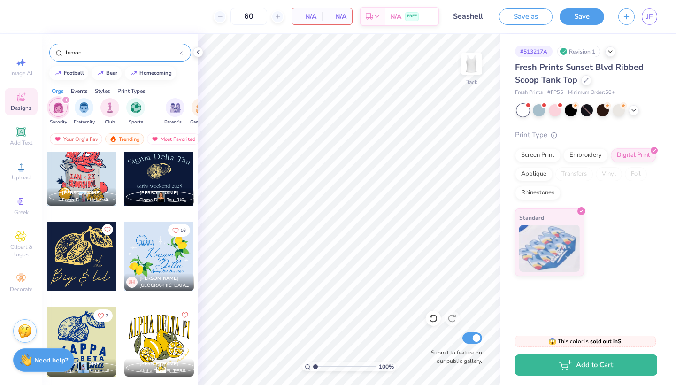
scroll to position [1223, 0]
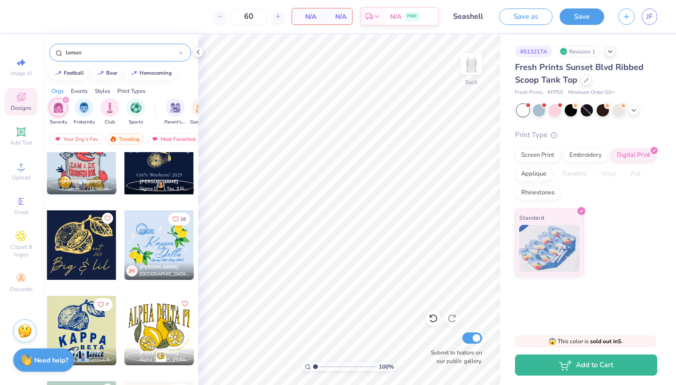
click at [165, 260] on div at bounding box center [158, 244] width 69 height 69
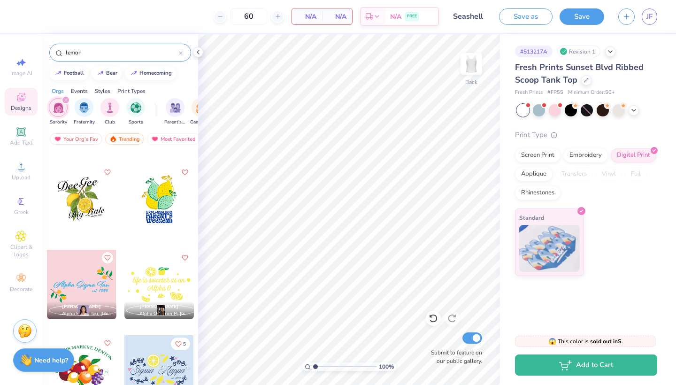
scroll to position [1965, 0]
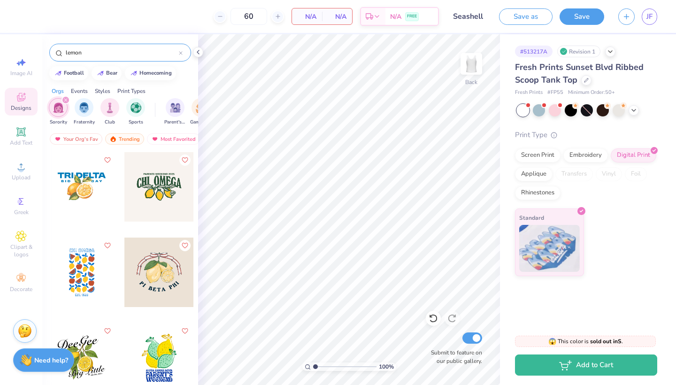
click at [179, 54] on icon at bounding box center [180, 53] width 3 height 3
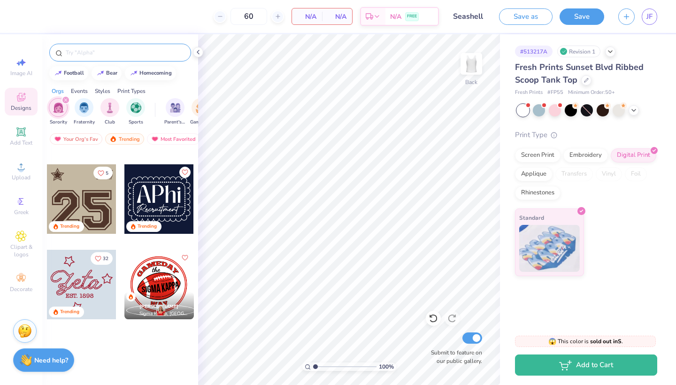
click at [150, 47] on div at bounding box center [120, 53] width 142 height 18
click at [143, 51] on input "text" at bounding box center [125, 52] width 120 height 9
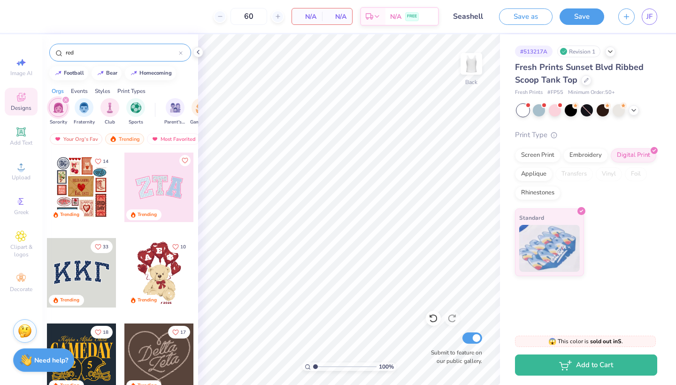
type input "red"
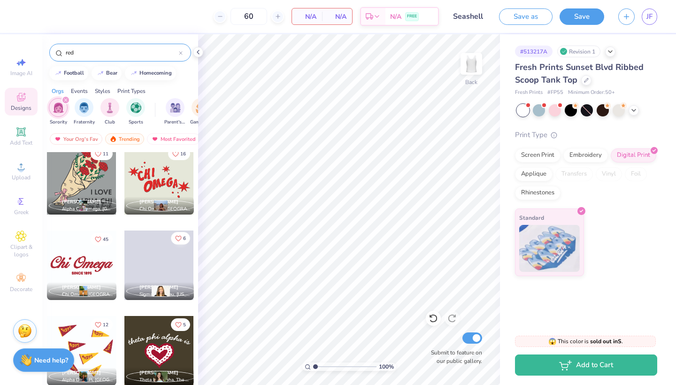
scroll to position [14943, 0]
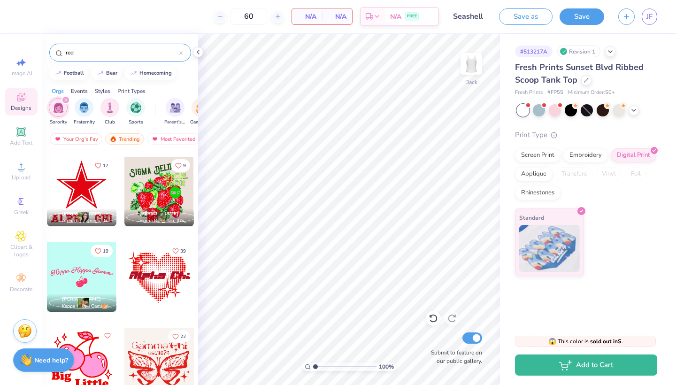
click at [104, 196] on div at bounding box center [81, 191] width 69 height 69
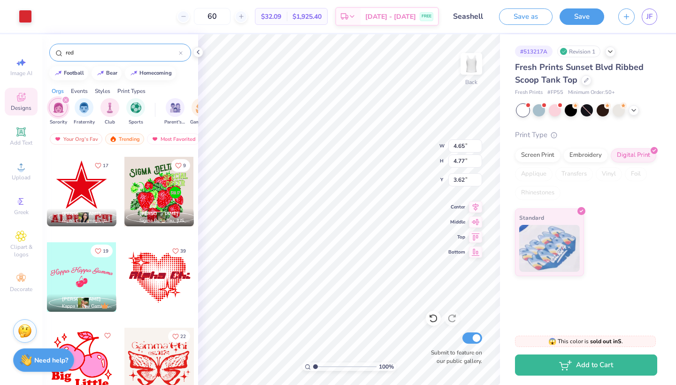
type input "1.23"
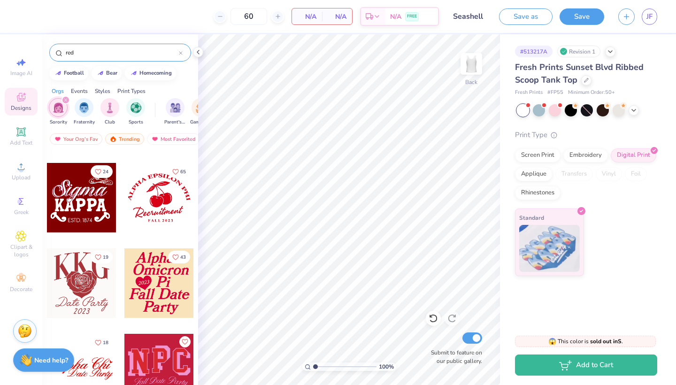
scroll to position [15286, 0]
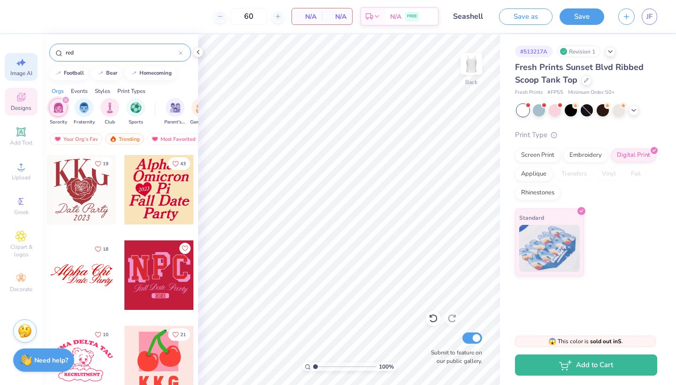
click at [15, 78] on div "Image AI" at bounding box center [21, 67] width 33 height 28
select select "4"
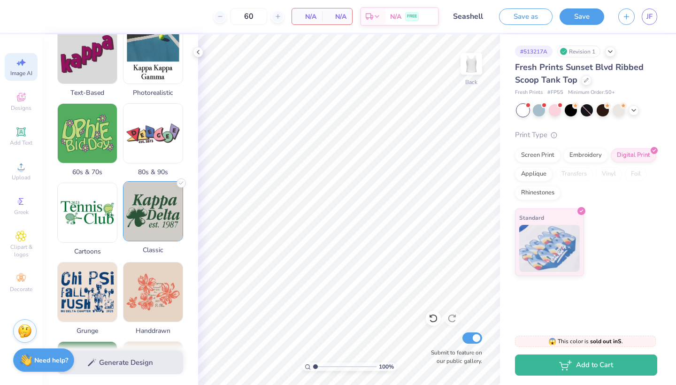
scroll to position [364, 0]
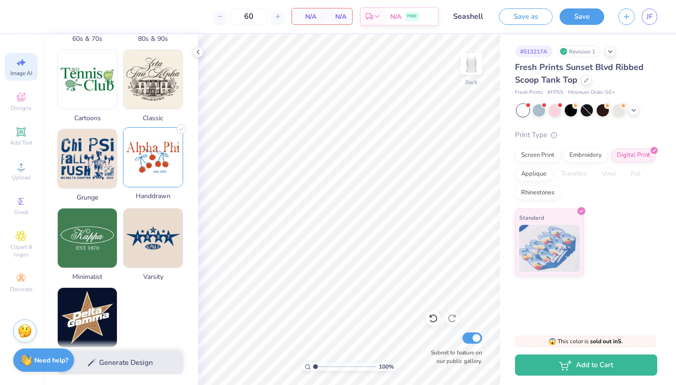
click at [153, 187] on img at bounding box center [152, 157] width 59 height 59
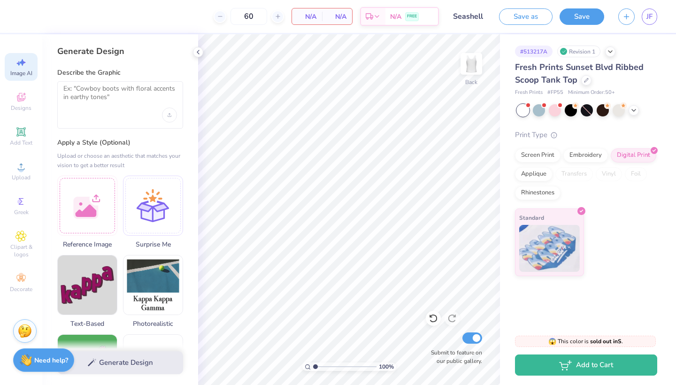
scroll to position [0, 0]
click at [114, 104] on textarea at bounding box center [120, 95] width 114 height 23
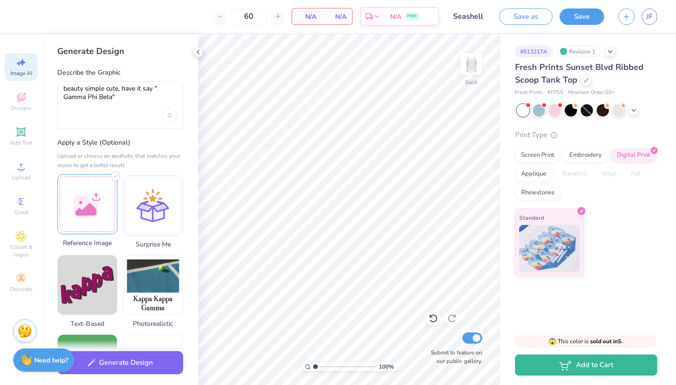
click at [99, 211] on div at bounding box center [87, 204] width 60 height 60
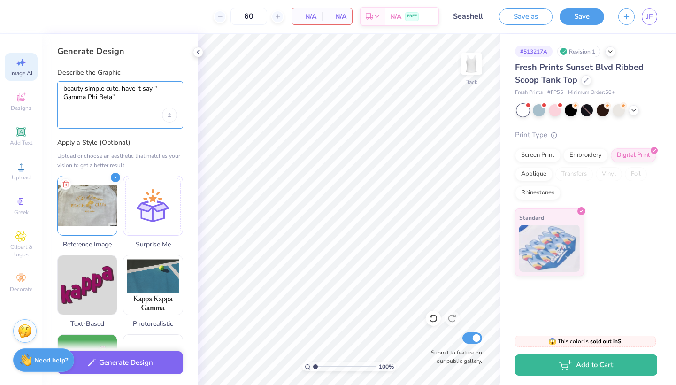
click at [131, 88] on textarea "beauty simple cute, have it say " Gamma Phi Beta"" at bounding box center [120, 95] width 114 height 23
click at [131, 108] on div "beauty simple cute, have it say " Gamma Phi Beta"" at bounding box center [120, 104] width 126 height 47
click at [126, 98] on textarea "beauty simple cute, have it say " Gamma Phi Beta"" at bounding box center [120, 95] width 114 height 23
click at [121, 96] on textarea "beauty simple cute, have it say " Gamma Phi Beta" is a pin" at bounding box center [120, 95] width 114 height 23
click at [139, 98] on textarea "beauty simple cute, have it say " Gamma Phi Beta" in a pin" at bounding box center [120, 95] width 114 height 23
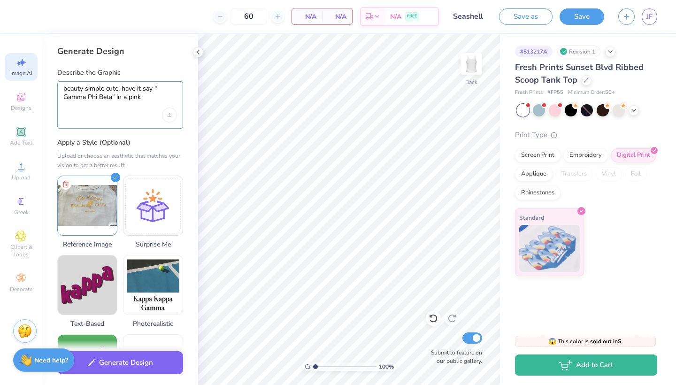
click at [82, 85] on textarea "beauty simple cute, have it say " Gamma Phi Beta" in a pink" at bounding box center [120, 95] width 114 height 23
click at [85, 89] on textarea "[PERSON_NAME] simple cute, have it say " Gamma Phi Beta" in a pink" at bounding box center [120, 95] width 114 height 23
click at [148, 100] on textarea "[PERSON_NAME] theme simple cute, have it say " Gamma Phi Beta" in a pink" at bounding box center [120, 95] width 114 height 23
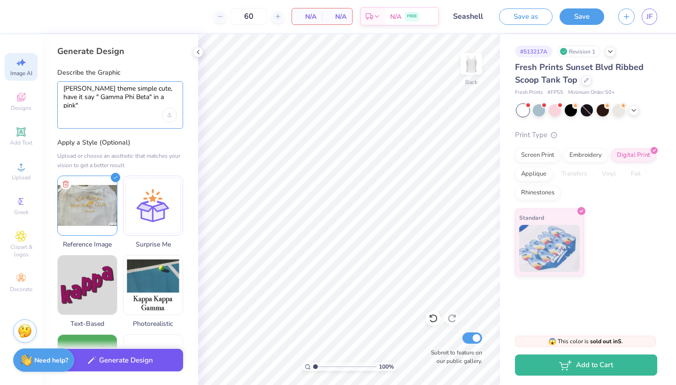
type textarea "[PERSON_NAME] theme simple cute, have it say " Gamma Phi Beta" in a pink""
click at [166, 370] on button "Generate Design" at bounding box center [120, 360] width 126 height 23
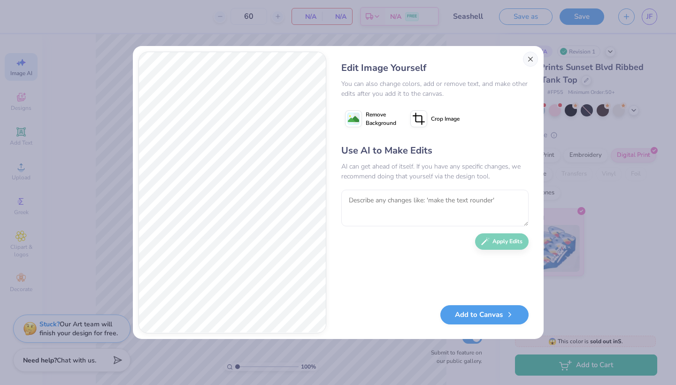
click at [534, 63] on button "Close" at bounding box center [530, 59] width 15 height 15
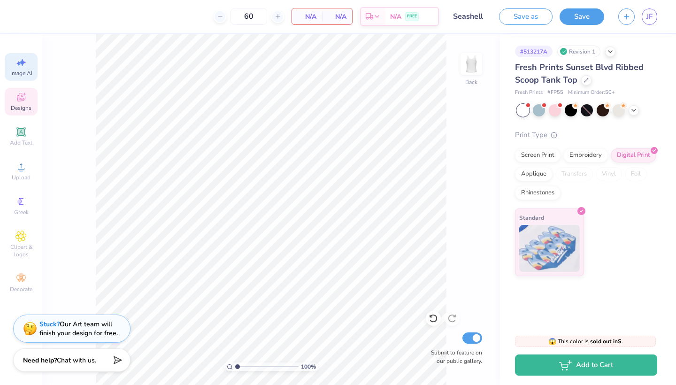
click at [30, 105] on span "Designs" at bounding box center [21, 108] width 21 height 8
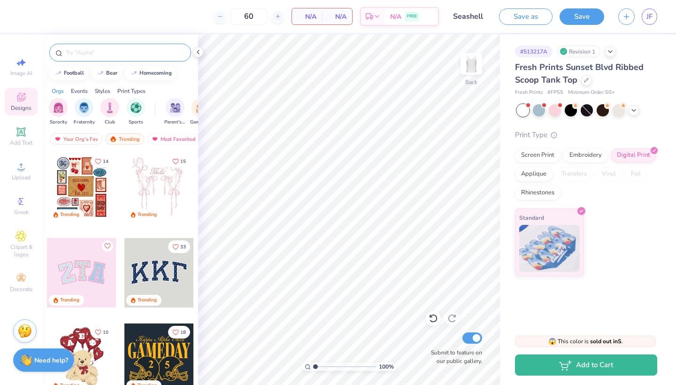
click at [121, 57] on input "text" at bounding box center [125, 52] width 120 height 9
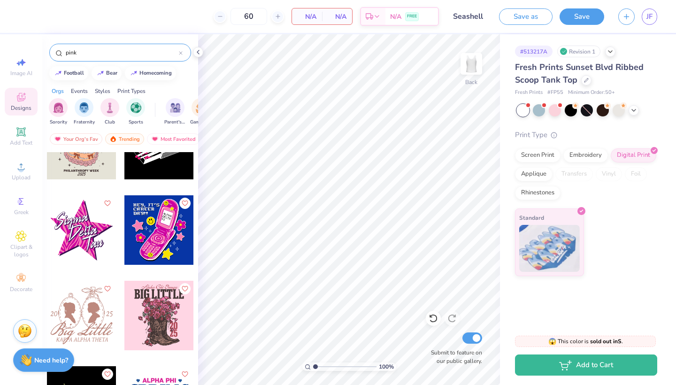
scroll to position [9422, 0]
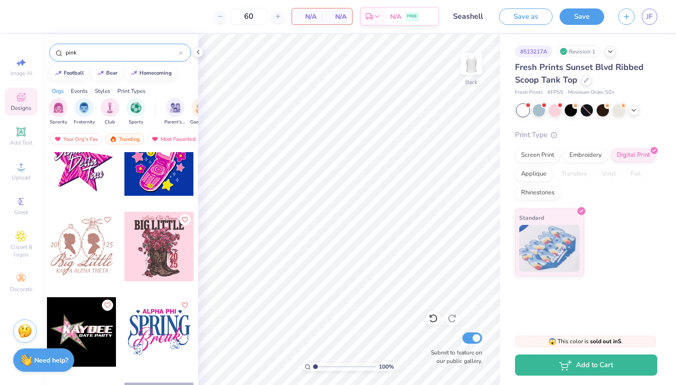
click at [150, 49] on input "pink" at bounding box center [122, 52] width 114 height 9
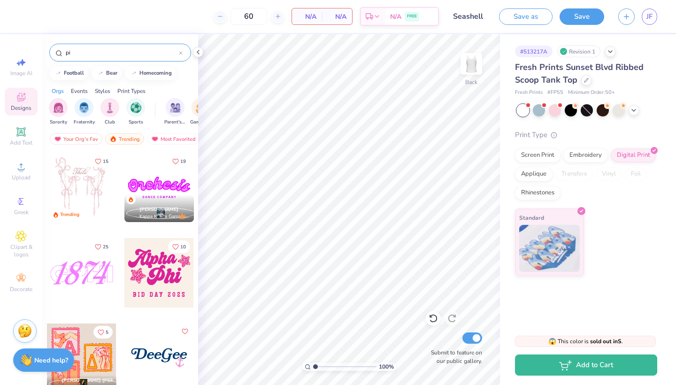
type input "p"
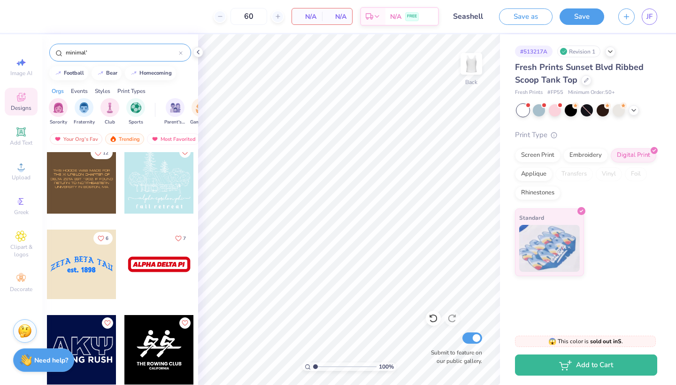
scroll to position [5817, 0]
type input "minimal'"
click at [646, 16] on link "JF" at bounding box center [649, 16] width 15 height 16
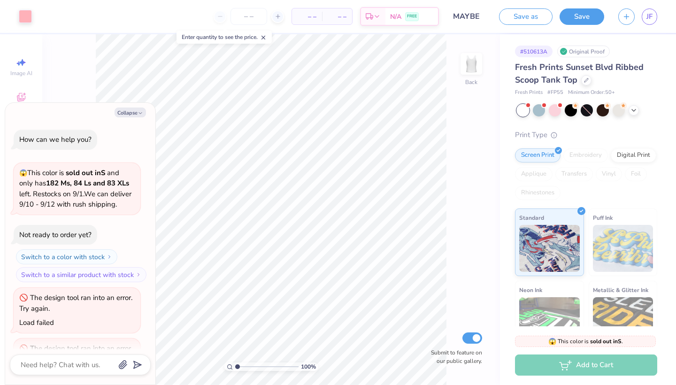
scroll to position [134, 0]
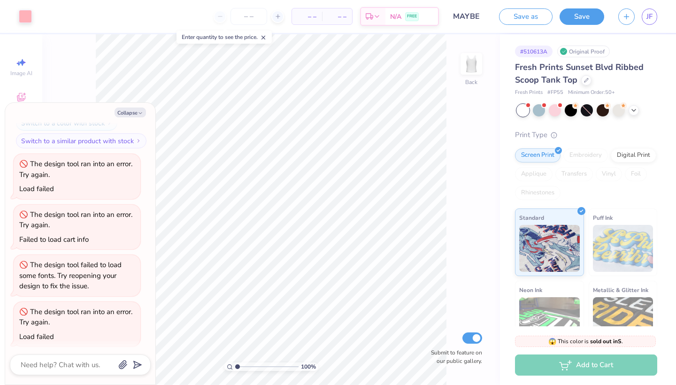
click at [191, 2] on div "– – Per Item – – Total Est. Delivery N/A FREE" at bounding box center [239, 16] width 400 height 33
click at [652, 18] on span "JF" at bounding box center [649, 16] width 6 height 11
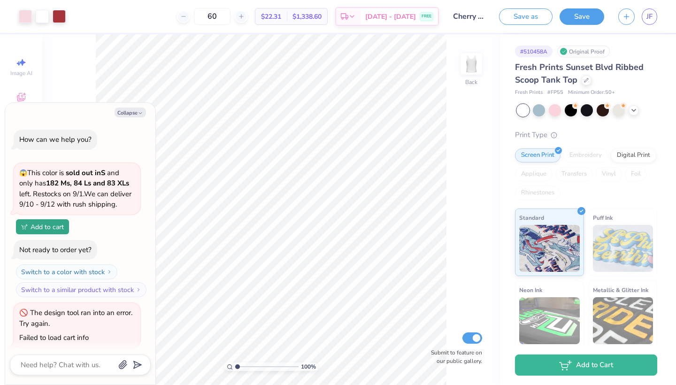
scroll to position [1029, 0]
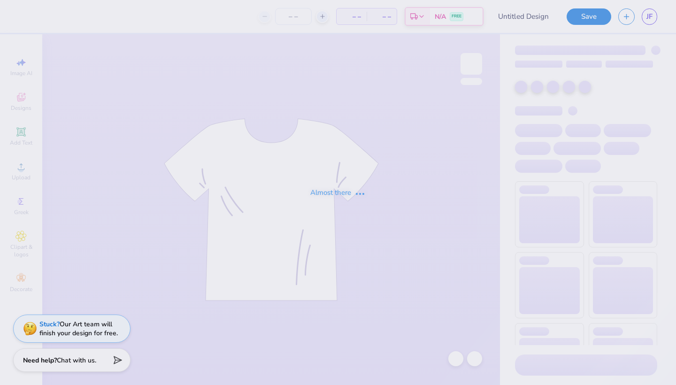
type input "Seashell"
type input "60"
